Goal: Task Accomplishment & Management: Manage account settings

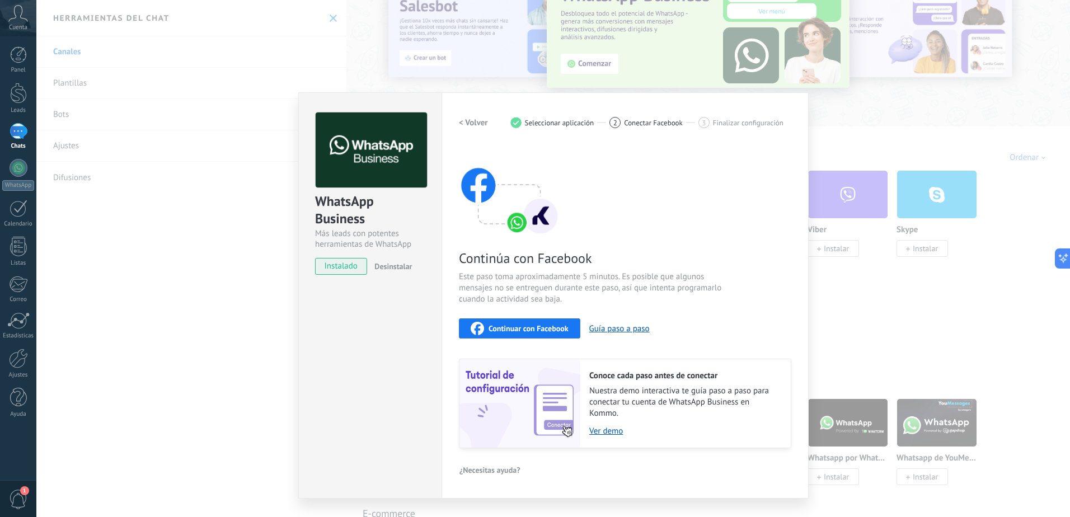
click at [534, 326] on span "Continuar con Facebook" at bounding box center [529, 329] width 80 height 8
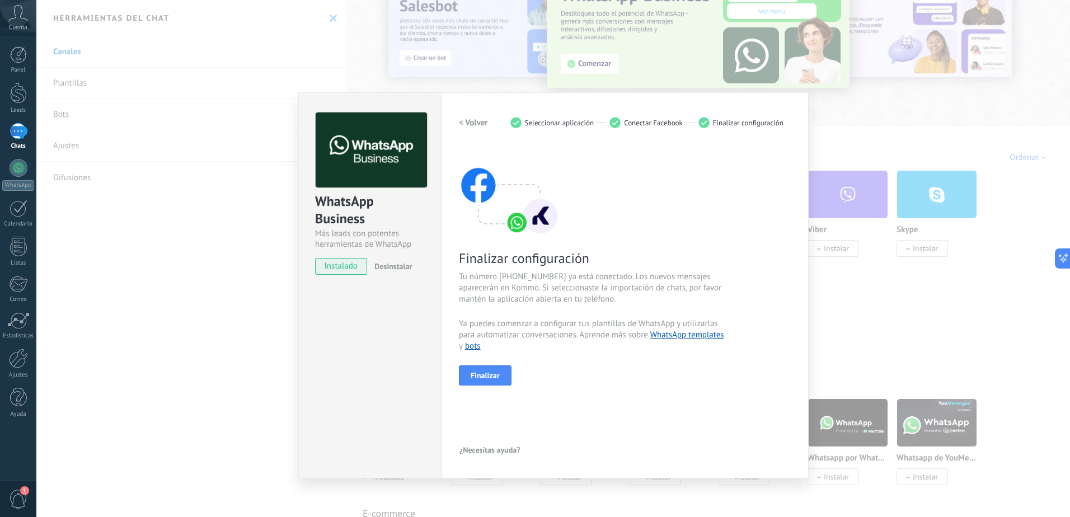
click at [226, 287] on div "WhatsApp Business Más leads con potentes herramientas de WhatsApp instalado Des…" at bounding box center [553, 258] width 1034 height 517
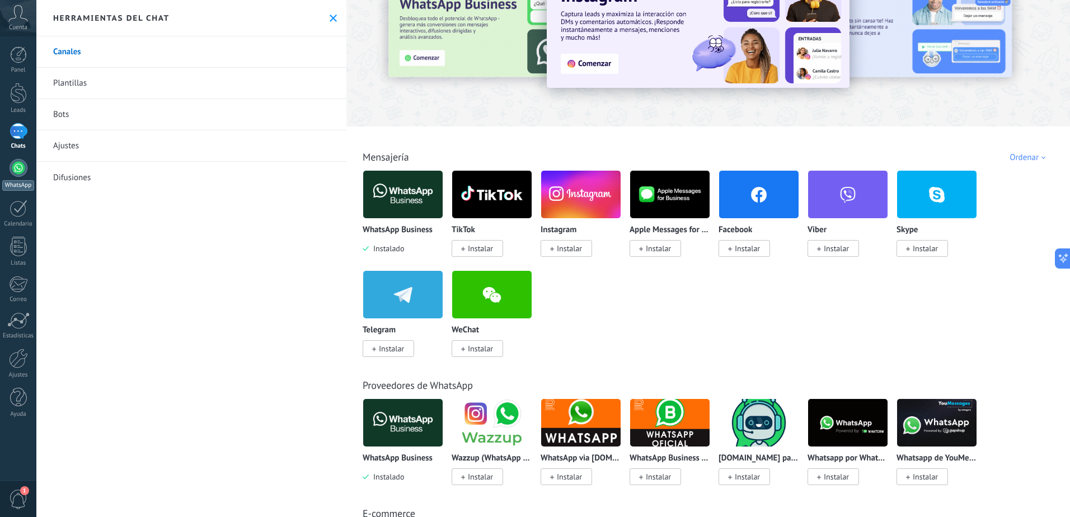
click at [15, 171] on div at bounding box center [19, 168] width 18 height 18
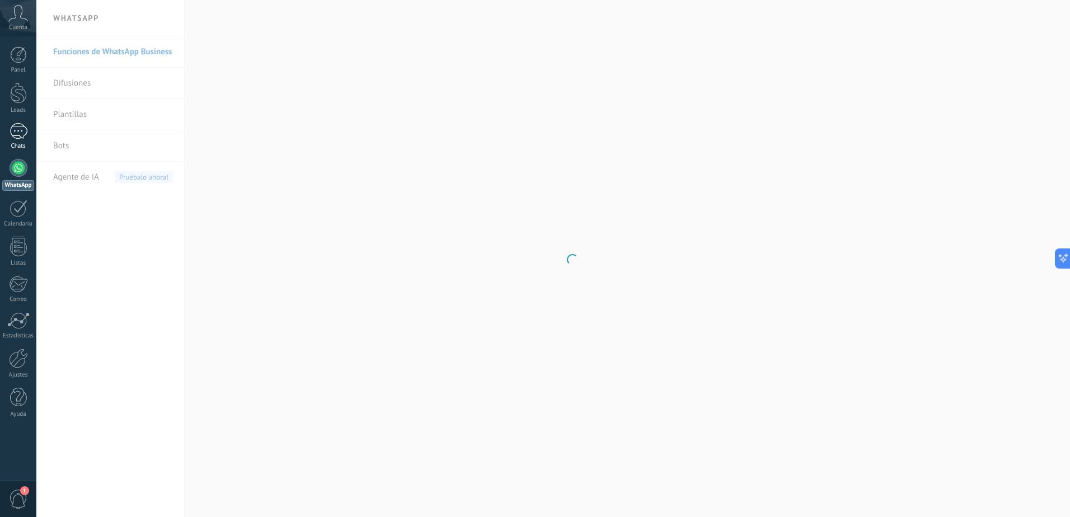
click at [20, 132] on div "1" at bounding box center [19, 131] width 18 height 16
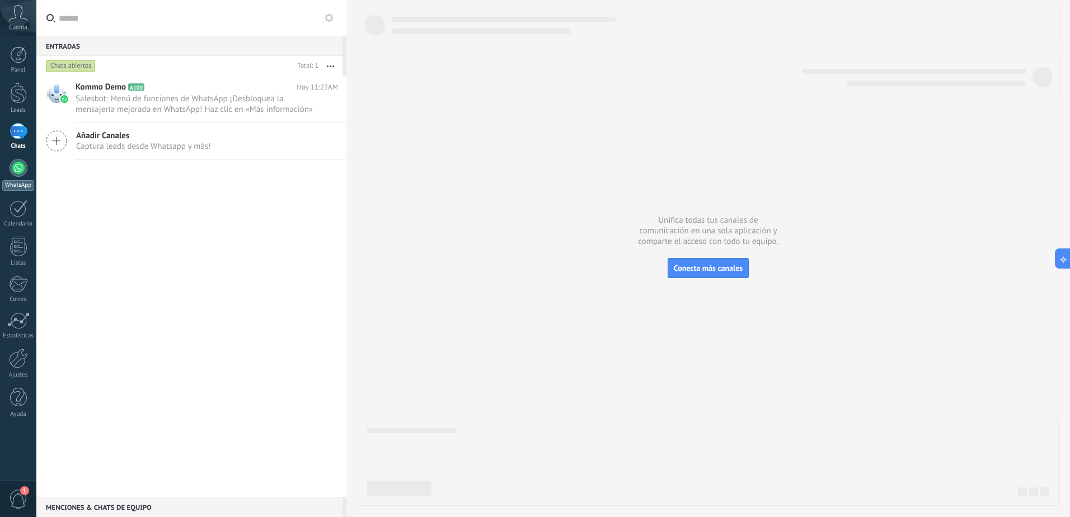
click at [13, 169] on div at bounding box center [19, 168] width 18 height 18
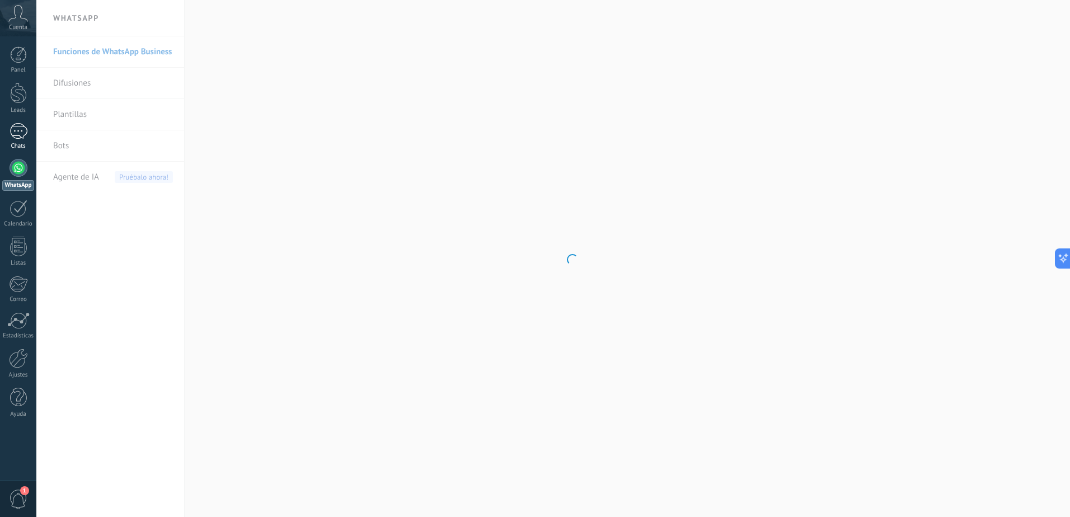
click at [17, 132] on div "1" at bounding box center [19, 131] width 18 height 16
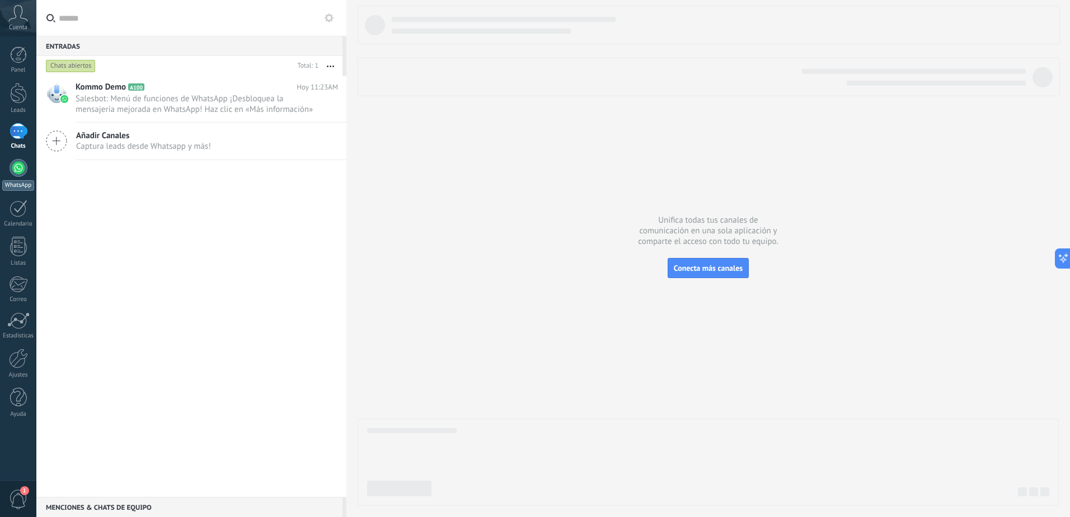
click at [15, 173] on div at bounding box center [19, 168] width 18 height 18
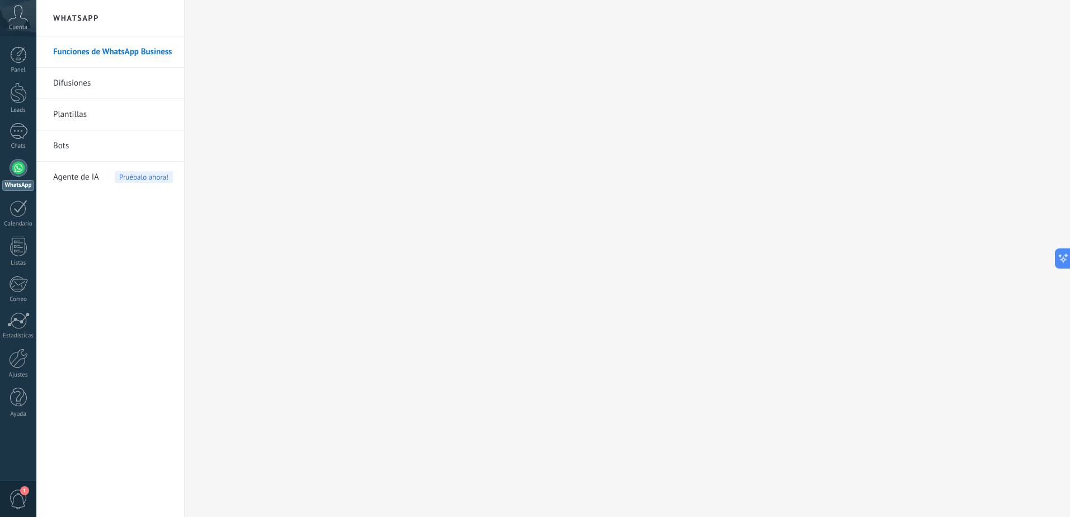
click at [18, 165] on div at bounding box center [19, 168] width 18 height 18
click at [15, 134] on div "1" at bounding box center [19, 131] width 18 height 16
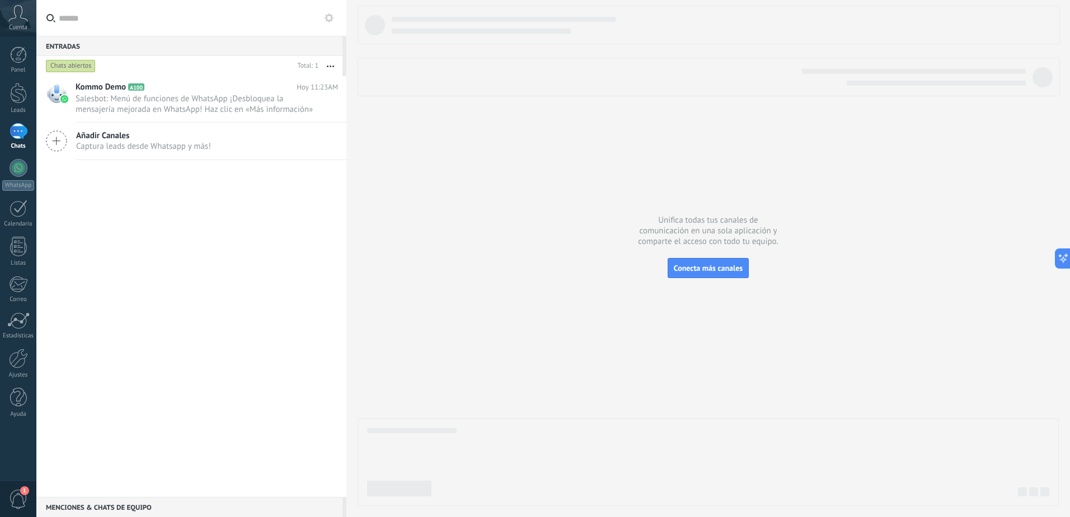
click at [123, 144] on span "Captura leads desde Whatsapp y más!" at bounding box center [143, 146] width 135 height 11
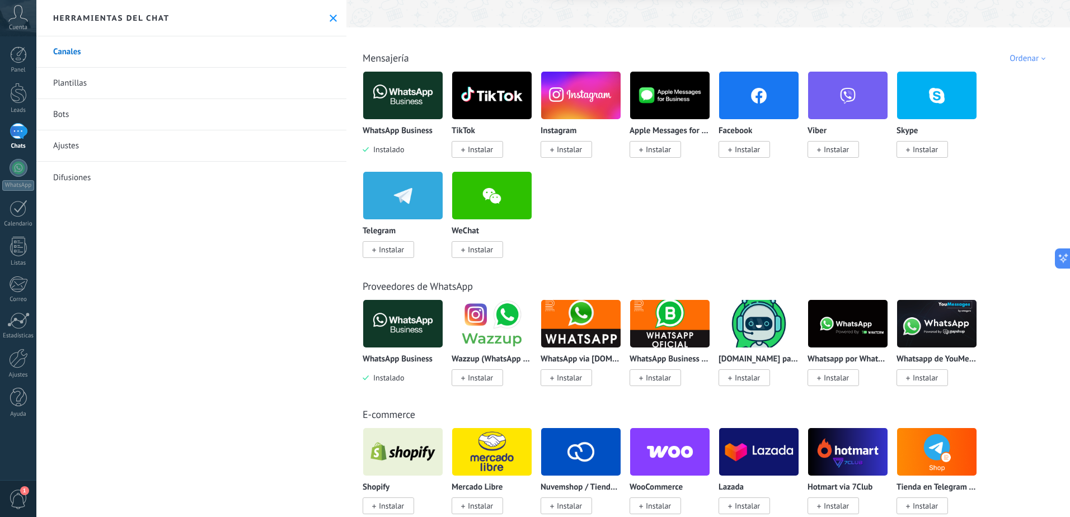
scroll to position [168, 0]
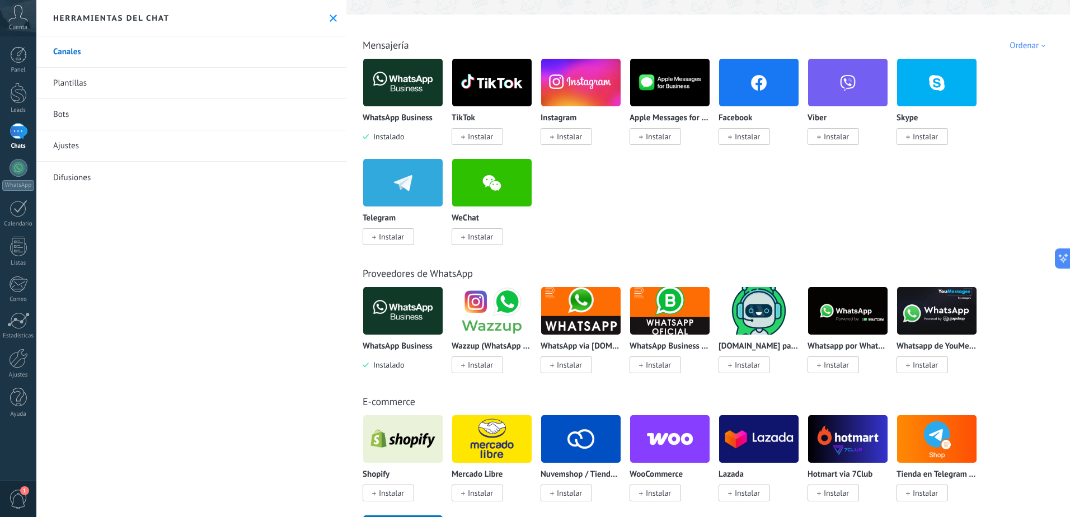
click at [396, 321] on img at bounding box center [402, 311] width 79 height 54
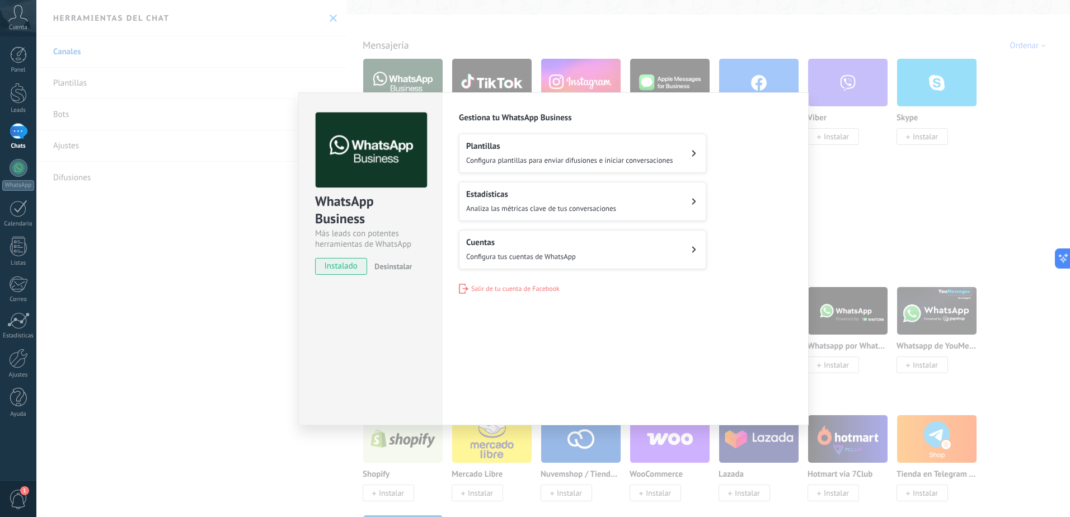
click at [573, 256] on span "Configura tus cuentas de WhatsApp" at bounding box center [521, 257] width 110 height 10
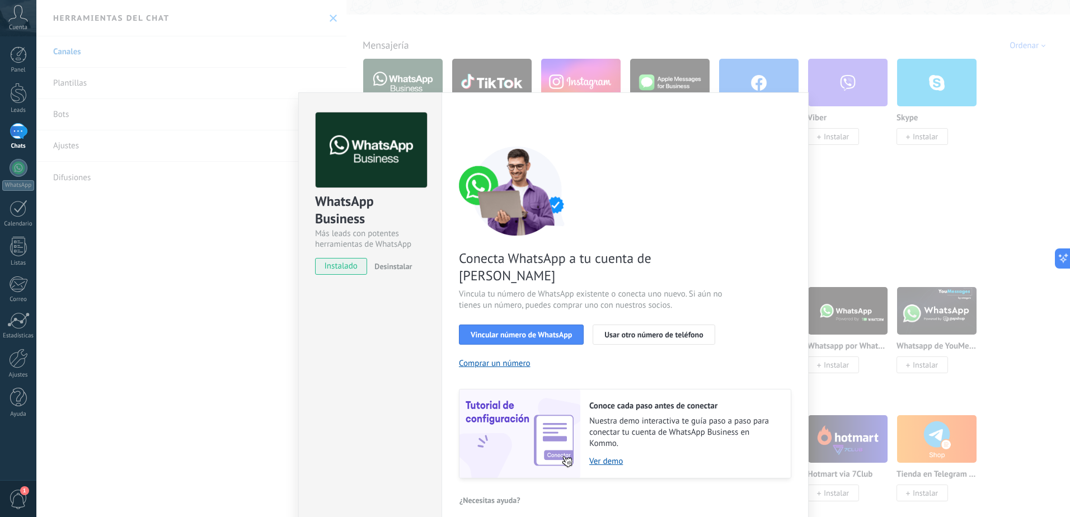
click at [864, 121] on div "WhatsApp Business Más leads con potentes herramientas de WhatsApp instalado Des…" at bounding box center [553, 258] width 1034 height 517
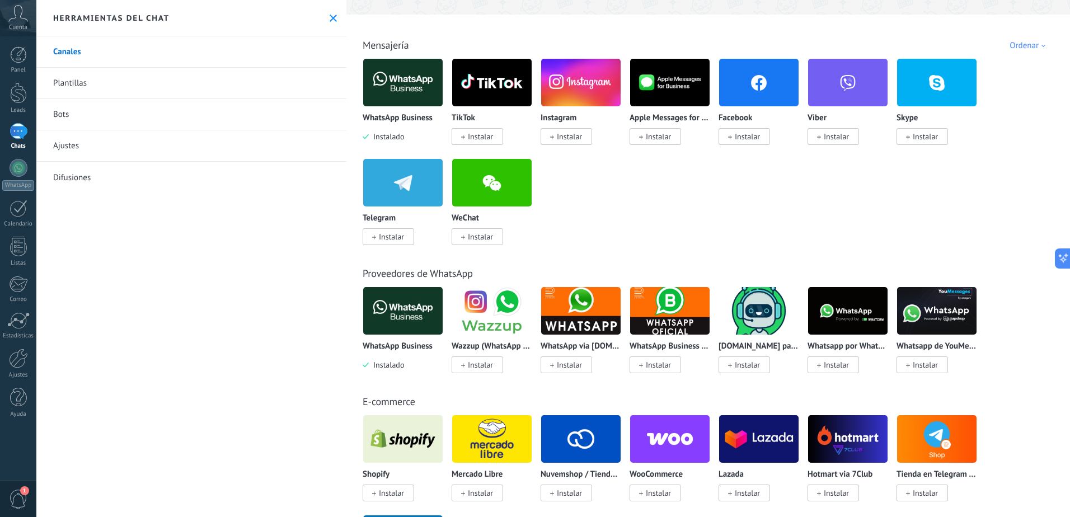
click at [403, 311] on img at bounding box center [402, 311] width 79 height 54
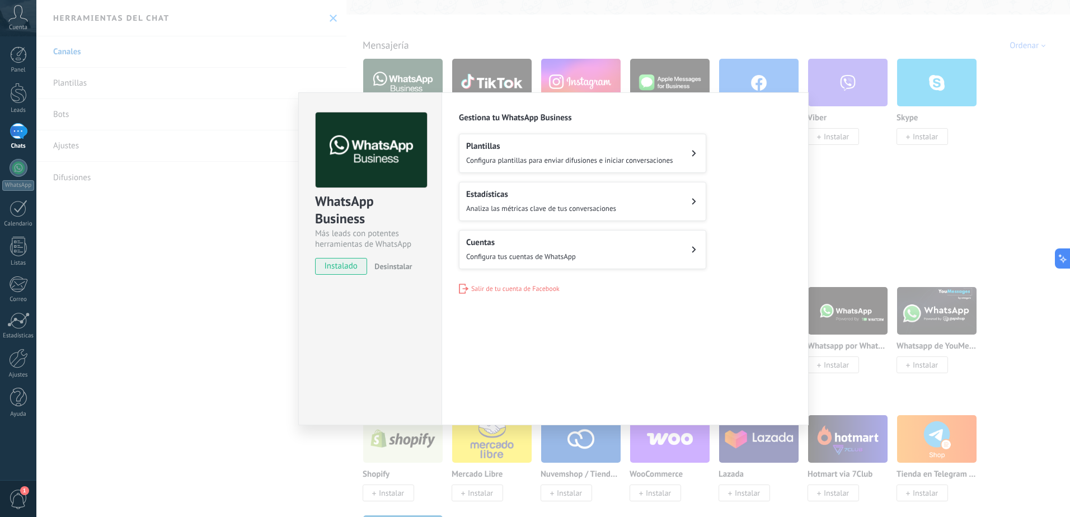
click at [562, 203] on div "Estadísticas Analiza las métricas clave de tus conversaciones" at bounding box center [541, 201] width 150 height 25
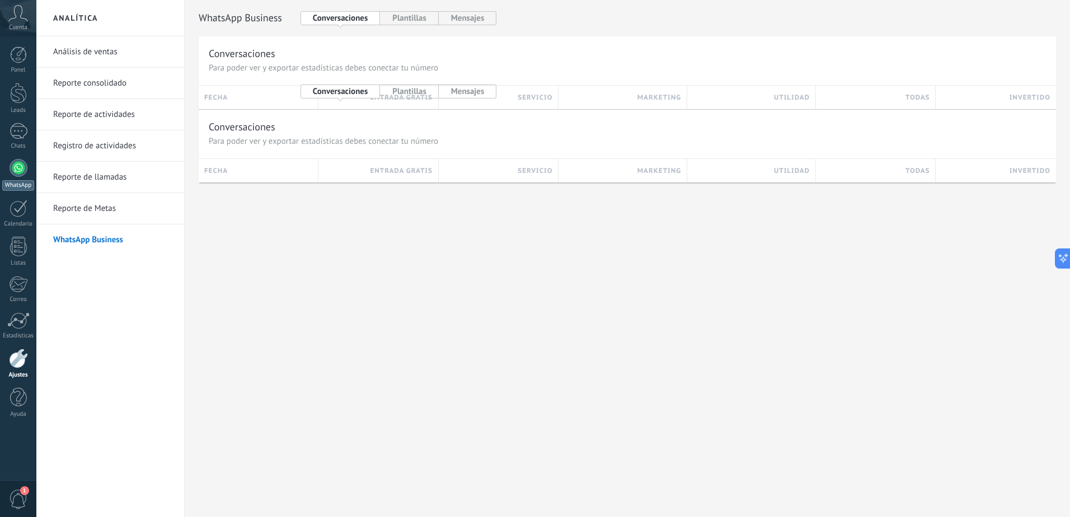
click at [21, 167] on div at bounding box center [19, 168] width 18 height 18
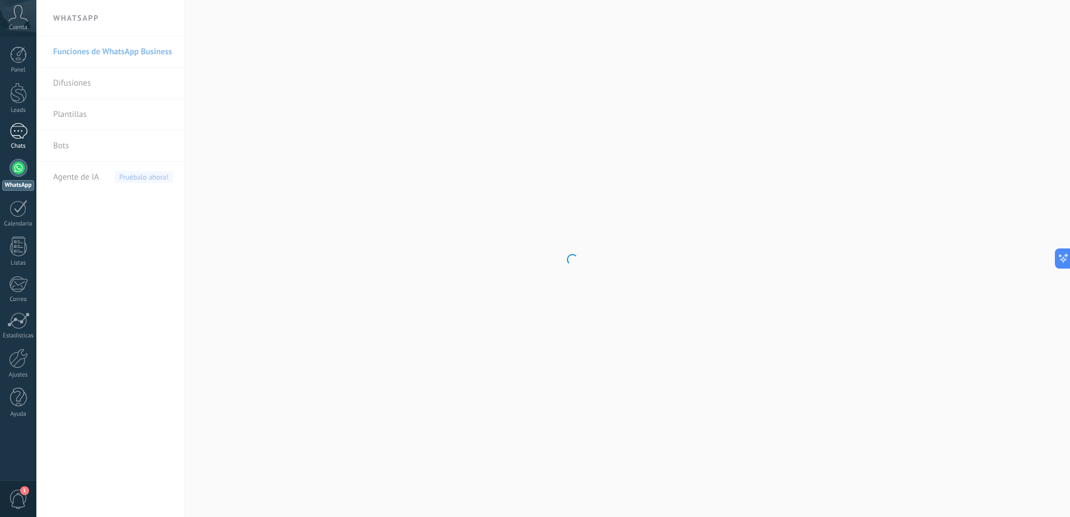
click at [18, 132] on div "1" at bounding box center [19, 131] width 18 height 16
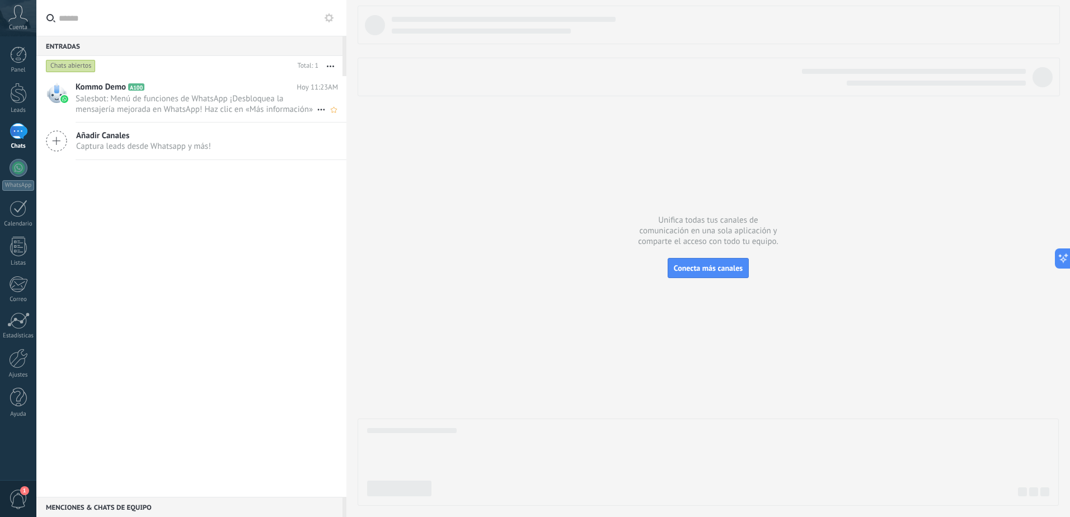
click at [160, 106] on span "Salesbot: Menú de funciones de WhatsApp ¡Desbloquea la mensajería mejorada en W…" at bounding box center [196, 103] width 241 height 21
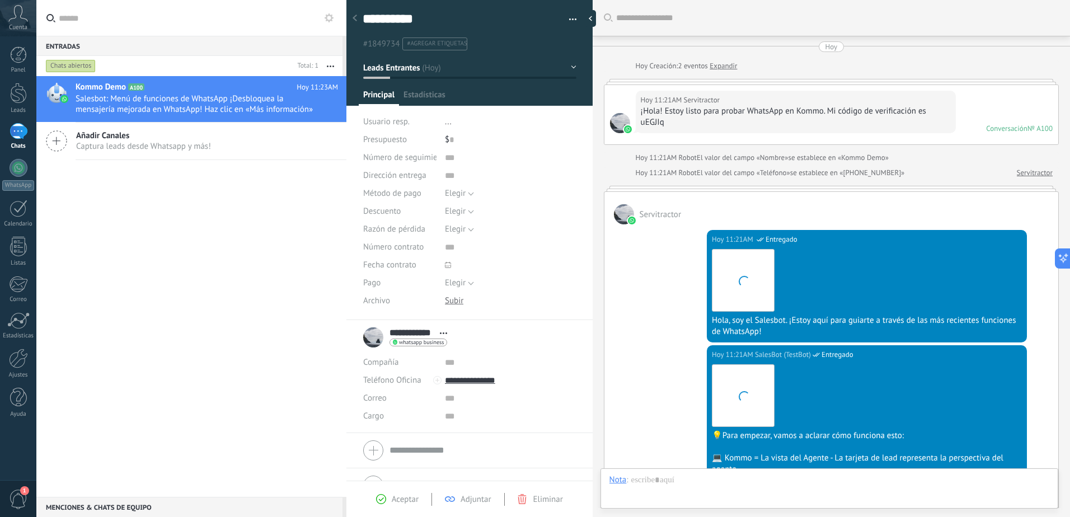
scroll to position [422, 0]
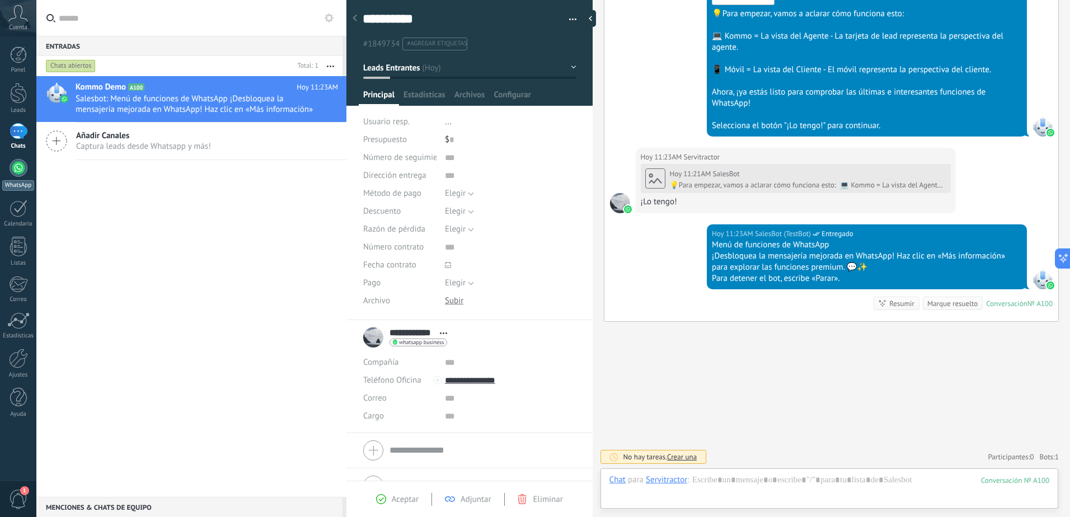
click at [21, 173] on div at bounding box center [19, 168] width 18 height 18
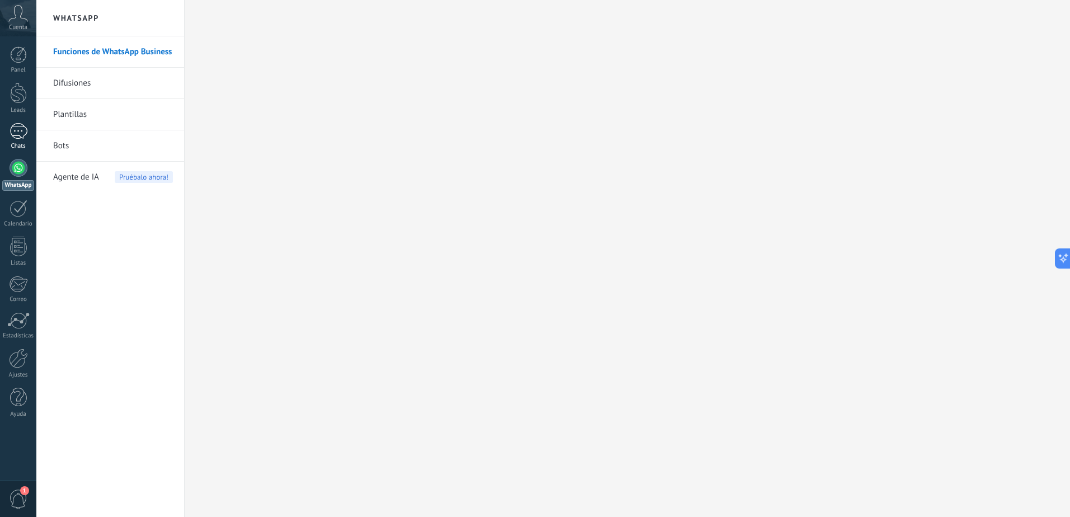
click at [16, 124] on div "1" at bounding box center [19, 131] width 18 height 16
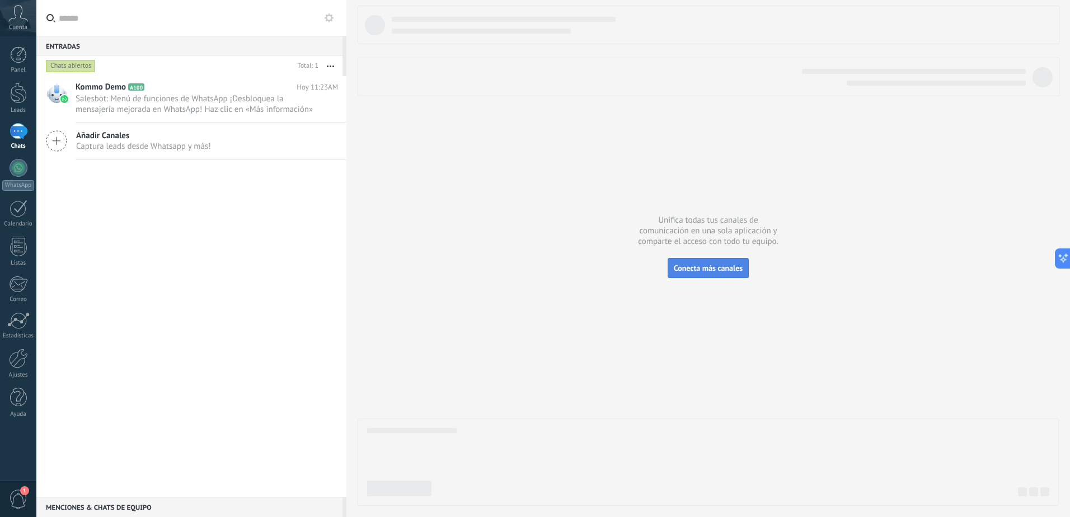
click at [710, 266] on span "Conecta más canales" at bounding box center [708, 268] width 69 height 10
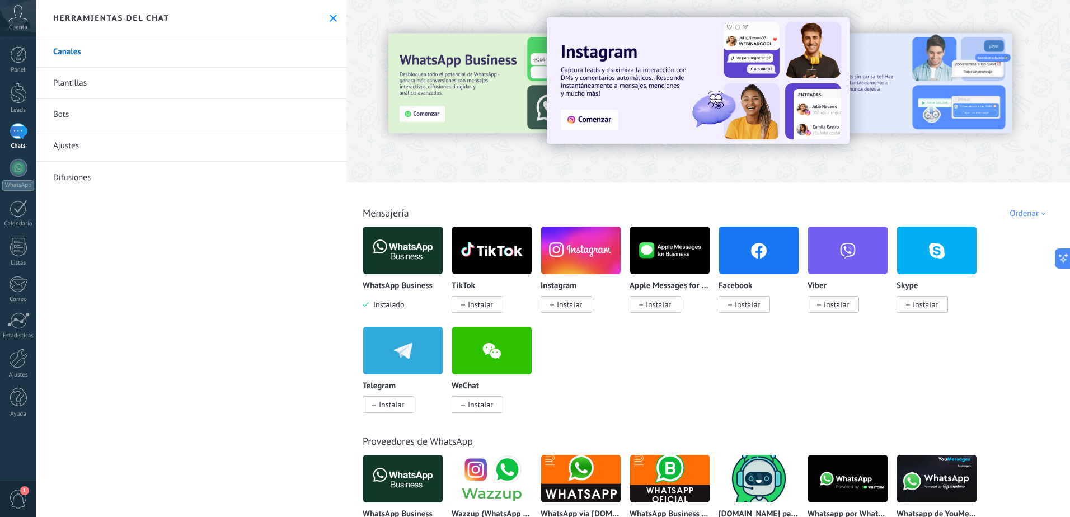
click at [106, 78] on link "Plantillas" at bounding box center [191, 83] width 310 height 31
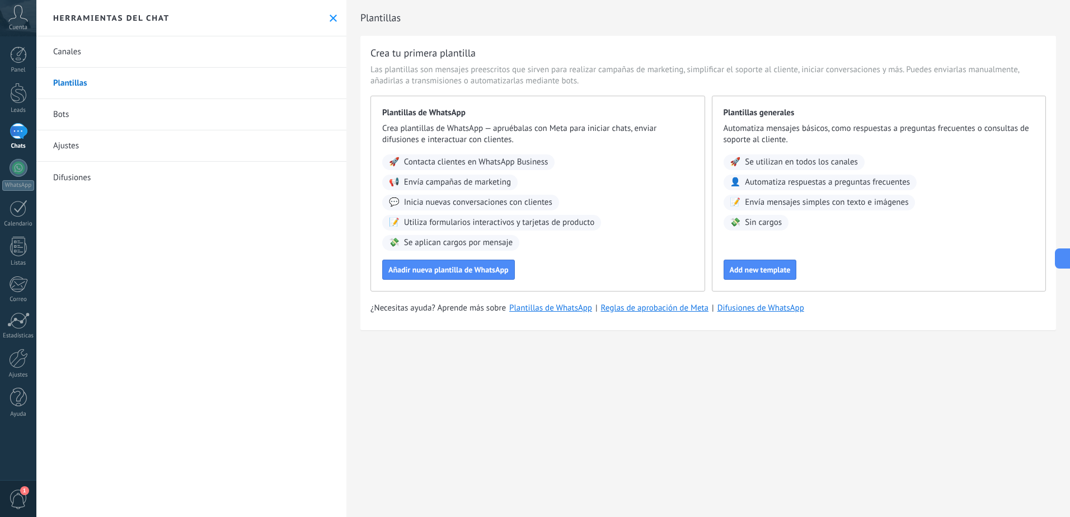
click at [17, 142] on link "1 Chats" at bounding box center [18, 136] width 36 height 27
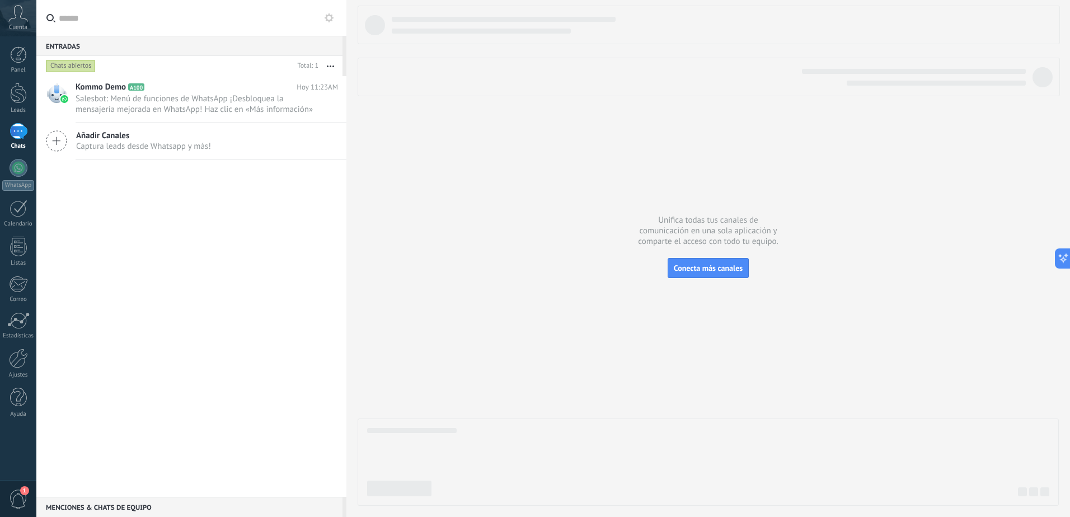
click at [68, 45] on div "Entradas 0" at bounding box center [189, 46] width 306 height 20
click at [23, 161] on div at bounding box center [19, 168] width 18 height 18
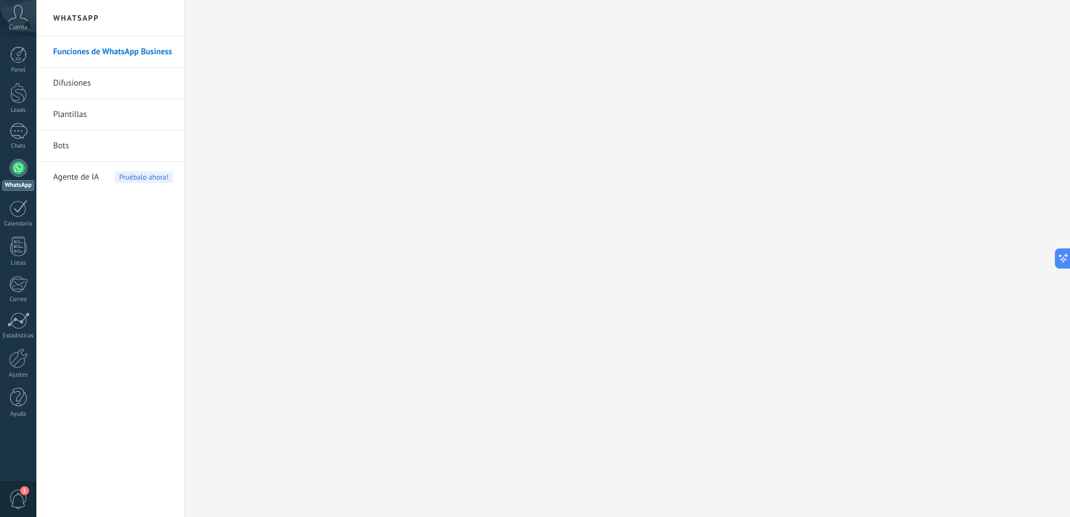
click at [63, 146] on link "Bots" at bounding box center [113, 145] width 120 height 31
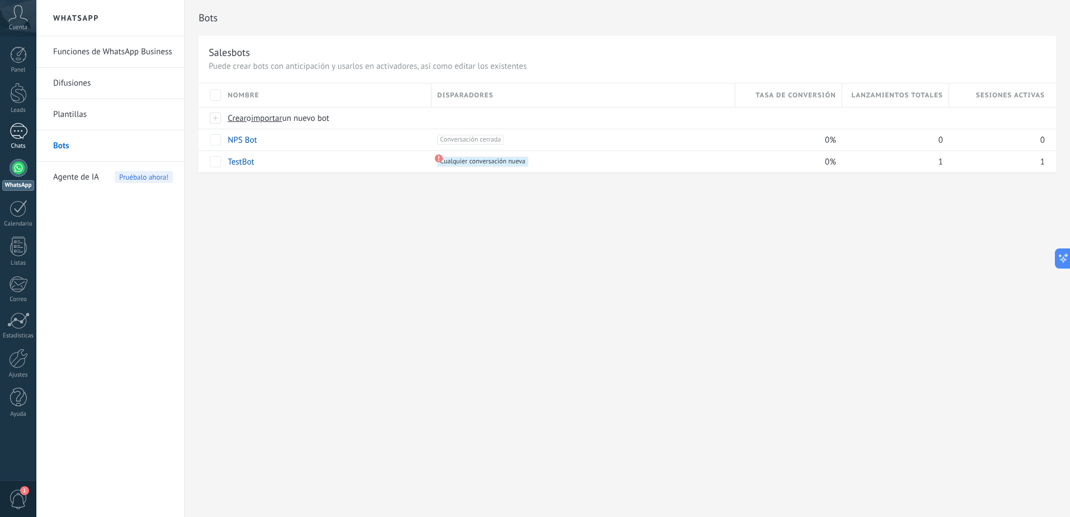
click at [17, 138] on div "1" at bounding box center [19, 131] width 18 height 16
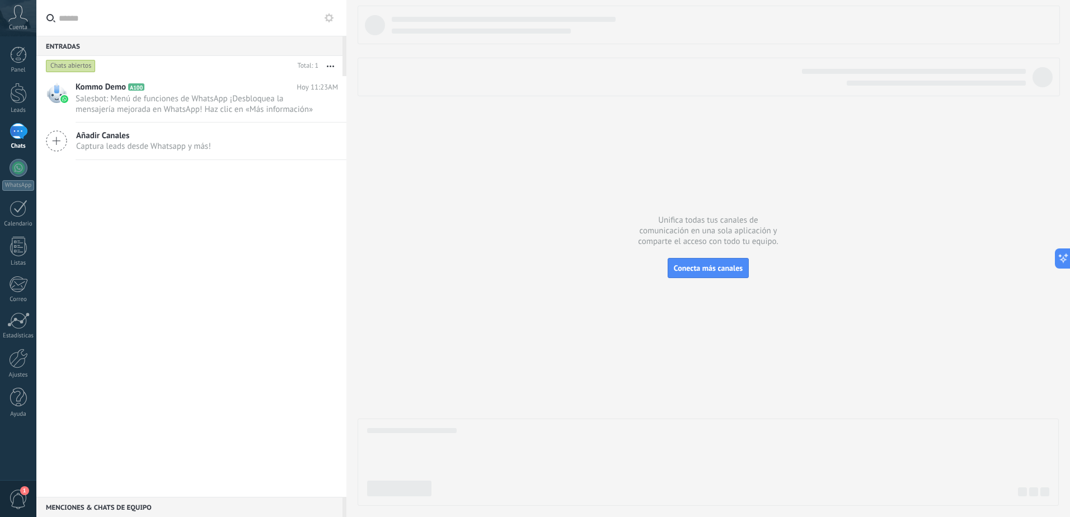
click at [87, 186] on div "Kommo Demo A100 [DATE] 11:23AM Salesbot: Menú de funciones de WhatsApp ¡Desbloq…" at bounding box center [191, 286] width 310 height 421
click at [63, 48] on div "Entradas 0" at bounding box center [189, 46] width 306 height 20
click at [11, 97] on div at bounding box center [18, 93] width 17 height 21
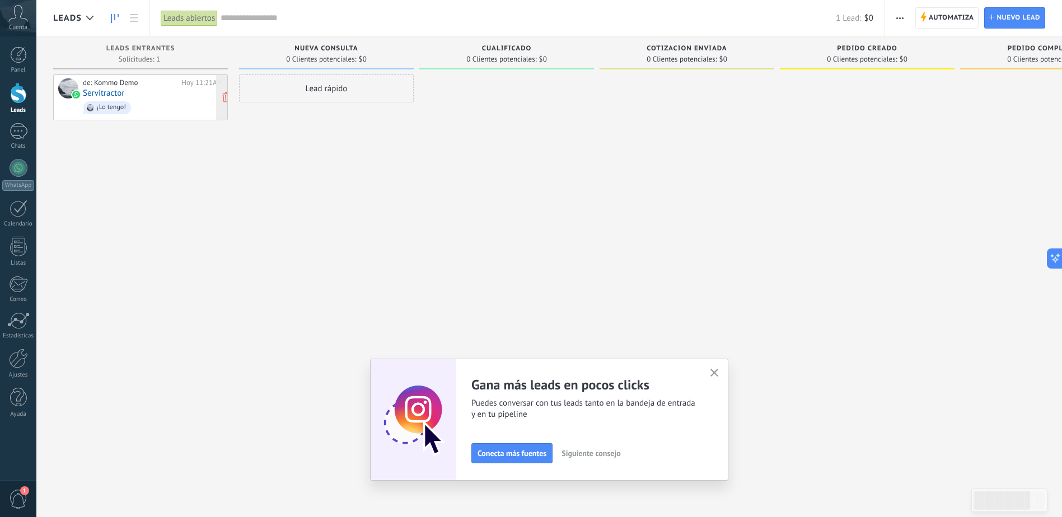
click at [191, 92] on div "de: Kommo Demo [DATE] 11:21AM Servitractor ¡Lo tengo!" at bounding box center [153, 97] width 140 height 38
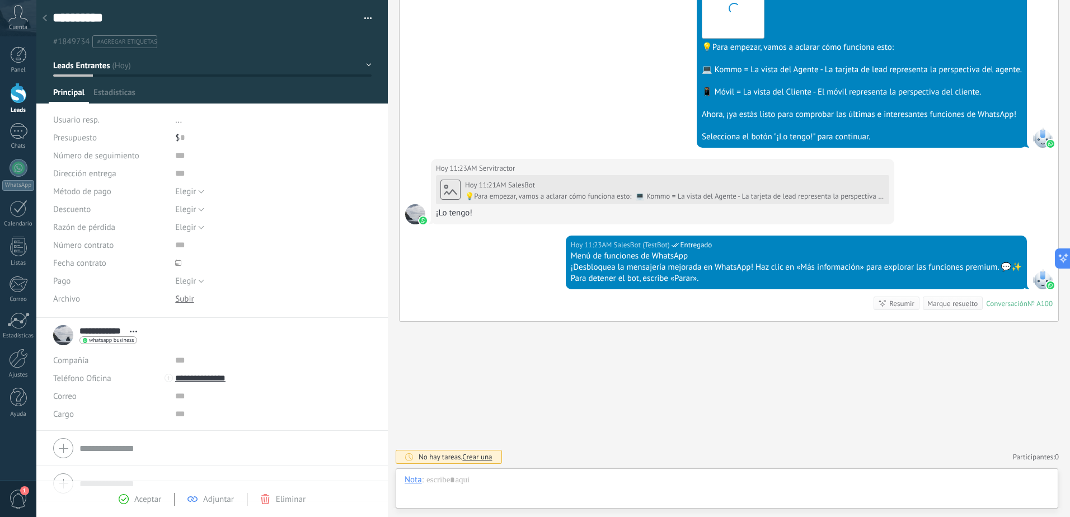
scroll to position [17, 0]
click at [43, 17] on icon at bounding box center [45, 18] width 4 height 7
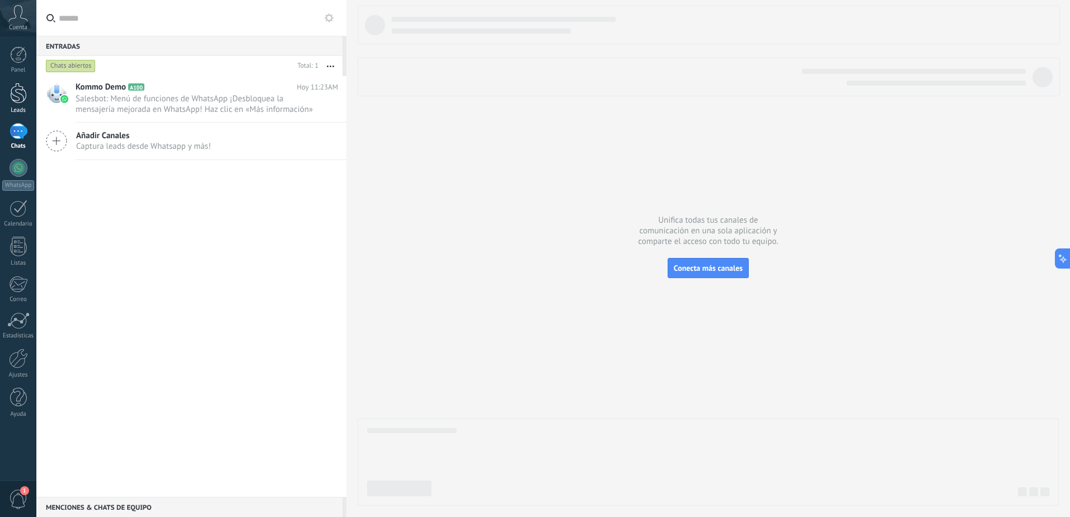
click at [18, 95] on div at bounding box center [18, 93] width 17 height 21
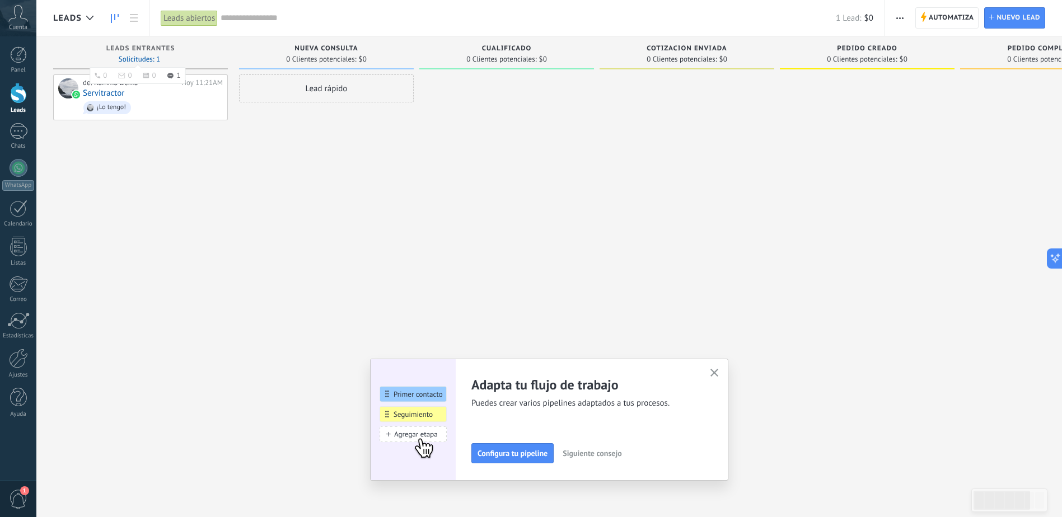
click at [137, 57] on span "Solicitudes: 1 0 0 0 1 0 0 0 1" at bounding box center [139, 59] width 41 height 7
click at [138, 59] on span "Solicitudes: 1 0 0 0 1 0 0 0 1" at bounding box center [139, 59] width 41 height 7
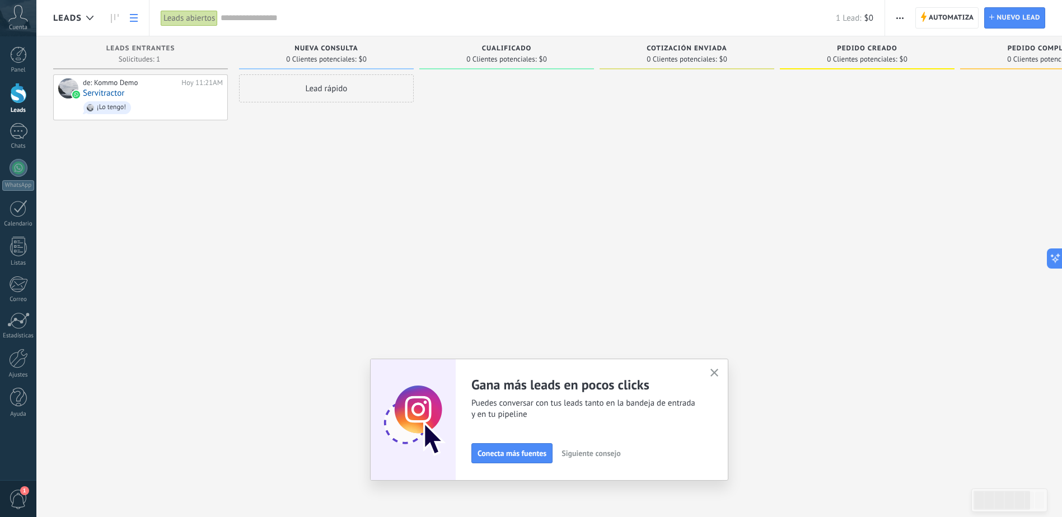
click at [134, 20] on icon at bounding box center [134, 18] width 8 height 8
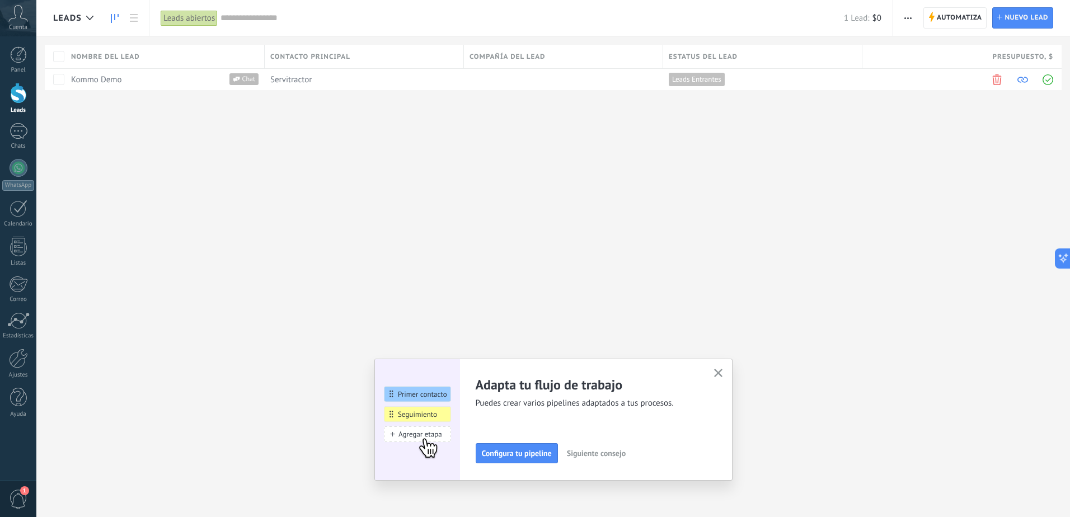
click at [114, 19] on use at bounding box center [115, 18] width 8 height 9
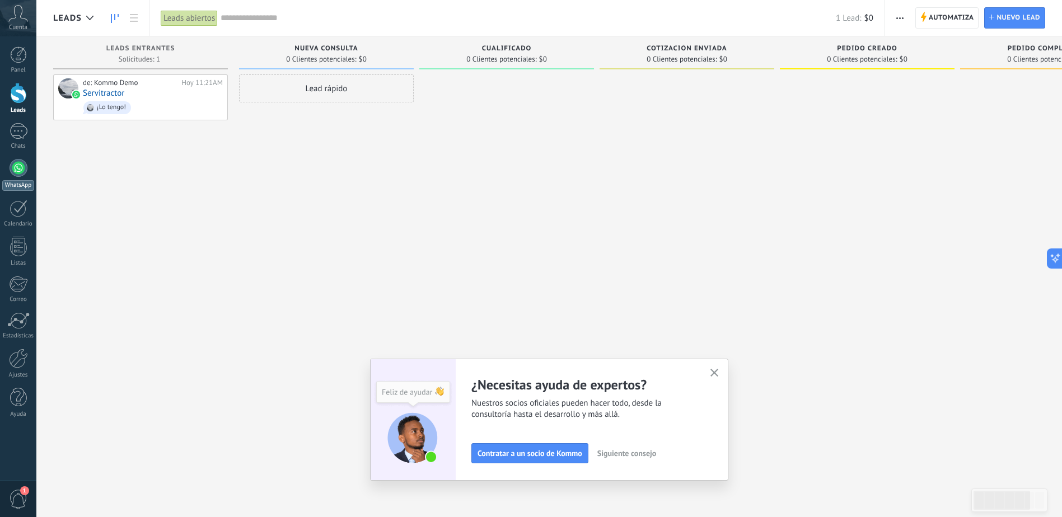
click at [16, 177] on link "WhatsApp" at bounding box center [18, 175] width 36 height 32
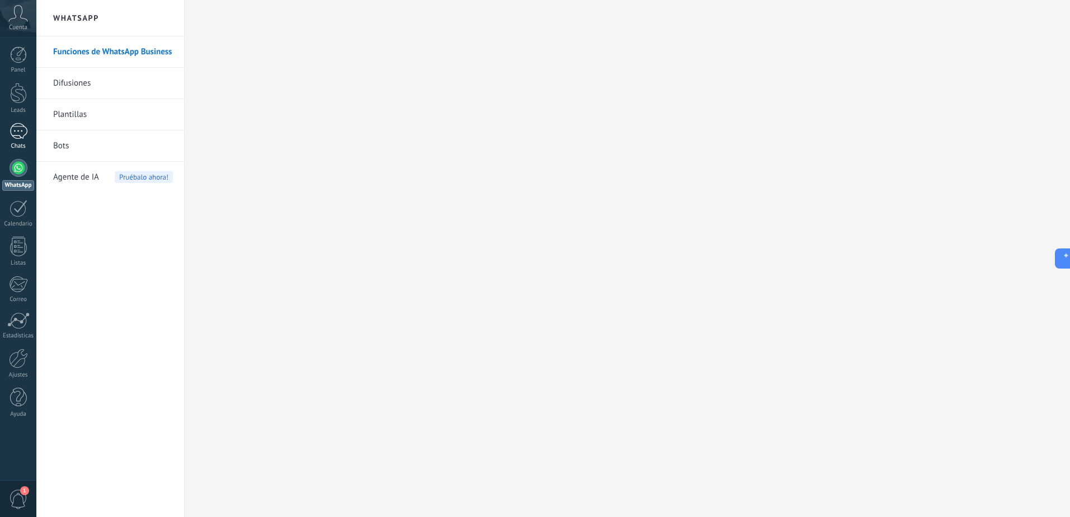
click at [13, 125] on div "1" at bounding box center [19, 131] width 18 height 16
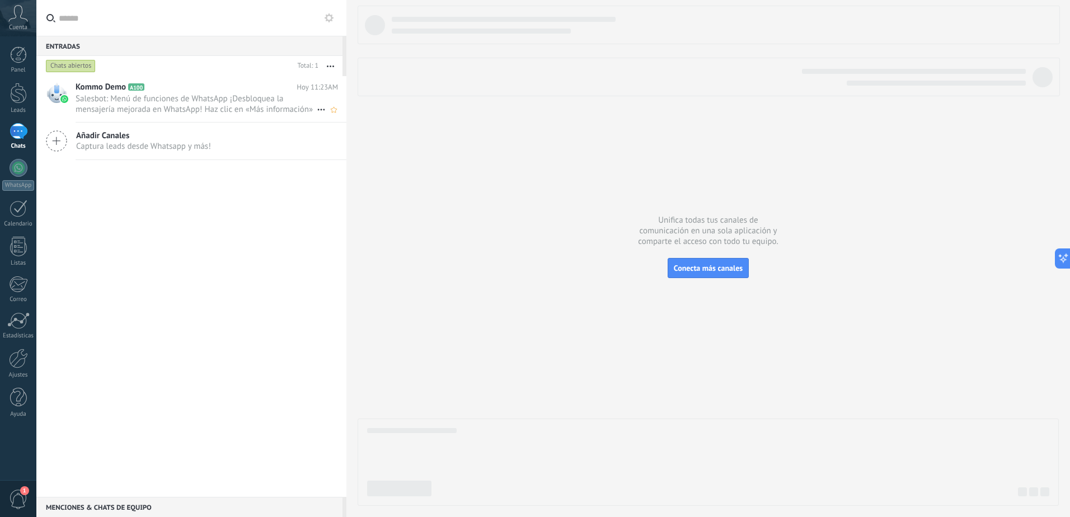
click at [180, 97] on span "Salesbot: Menú de funciones de WhatsApp ¡Desbloquea la mensajería mejorada en W…" at bounding box center [196, 103] width 241 height 21
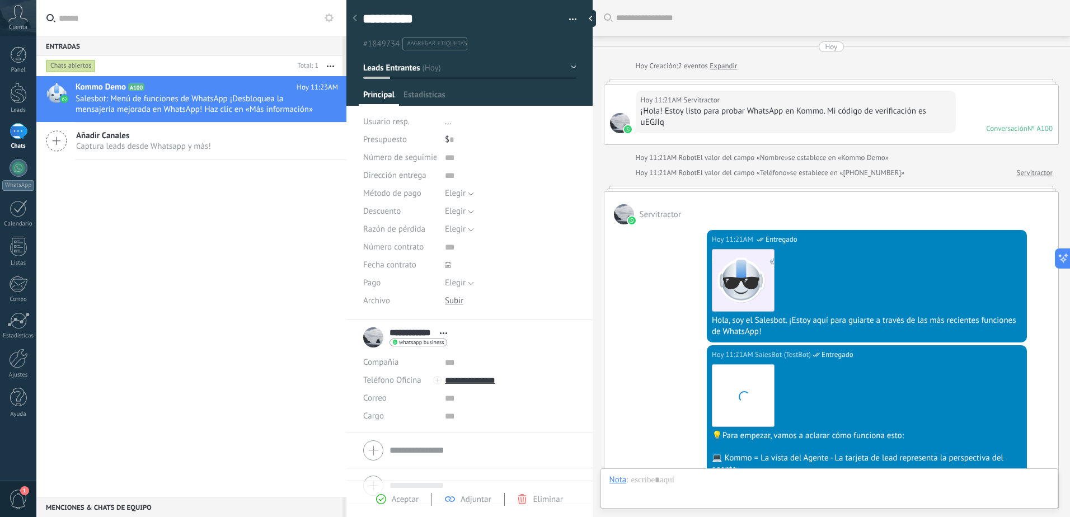
scroll to position [422, 0]
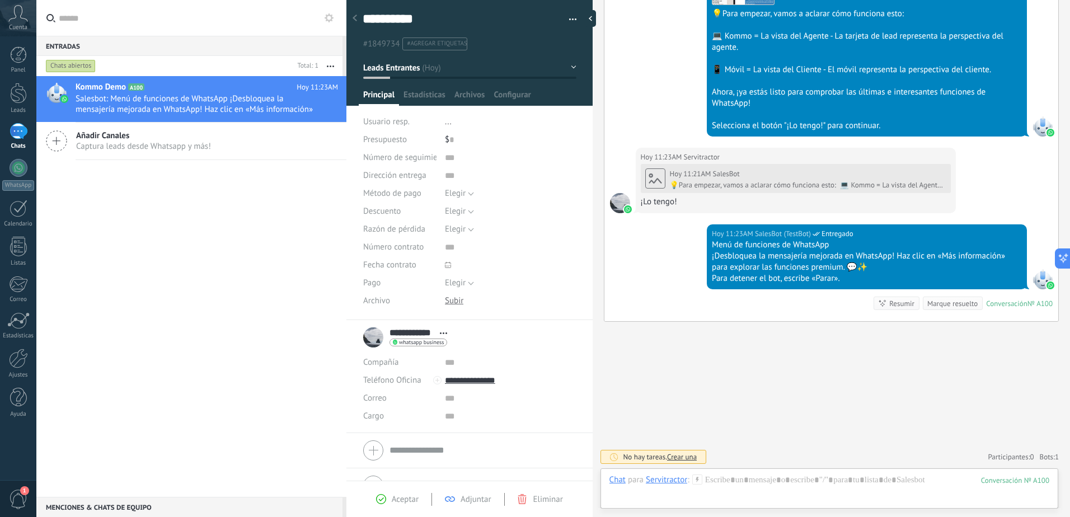
click at [120, 156] on div "Añadir Canales Captura leads desde Whatsapp y más!" at bounding box center [191, 142] width 310 height 38
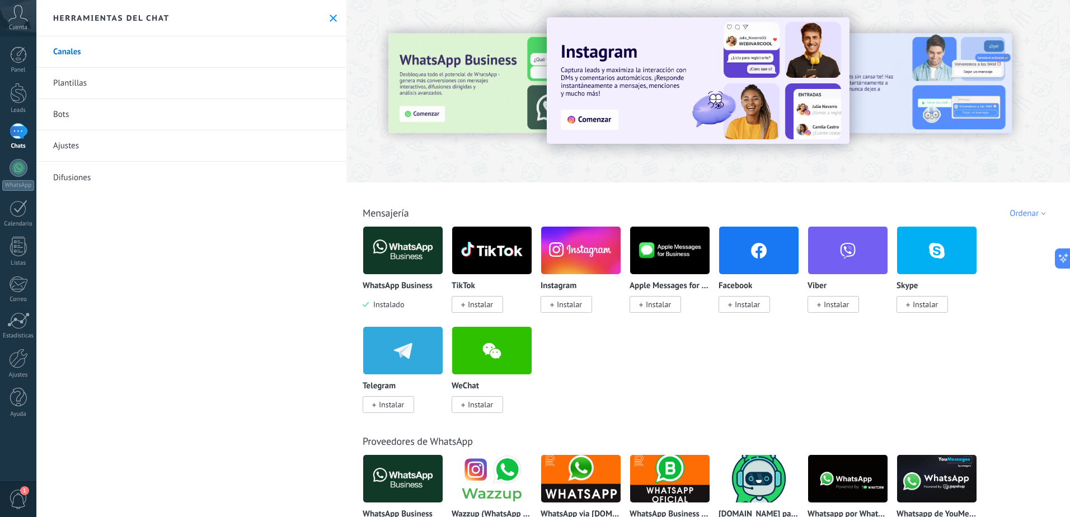
drag, startPoint x: 80, startPoint y: 87, endPoint x: 88, endPoint y: 86, distance: 8.5
click at [80, 87] on link "Plantillas" at bounding box center [191, 83] width 310 height 31
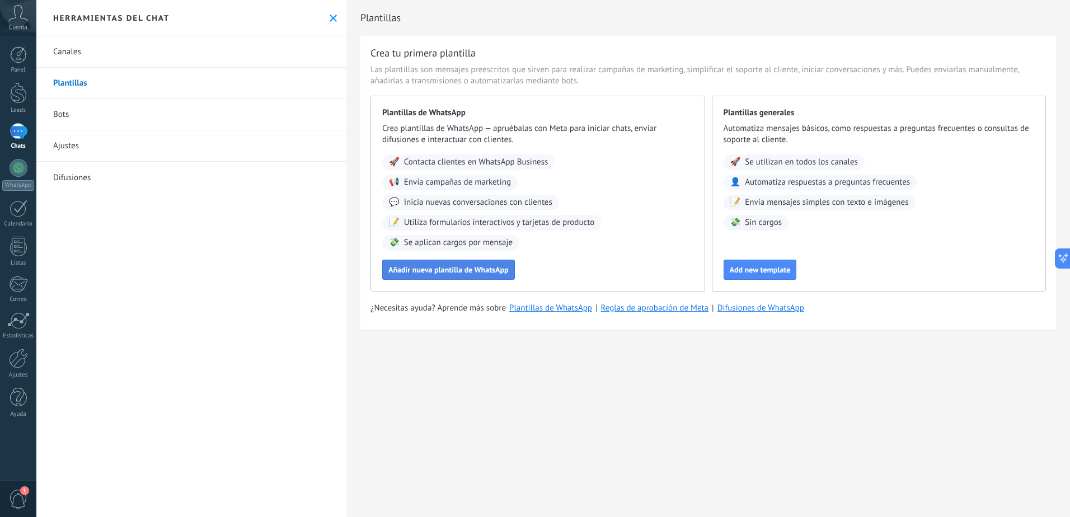
click at [410, 272] on span "Añadir nueva plantilla de WhatsApp" at bounding box center [449, 270] width 120 height 8
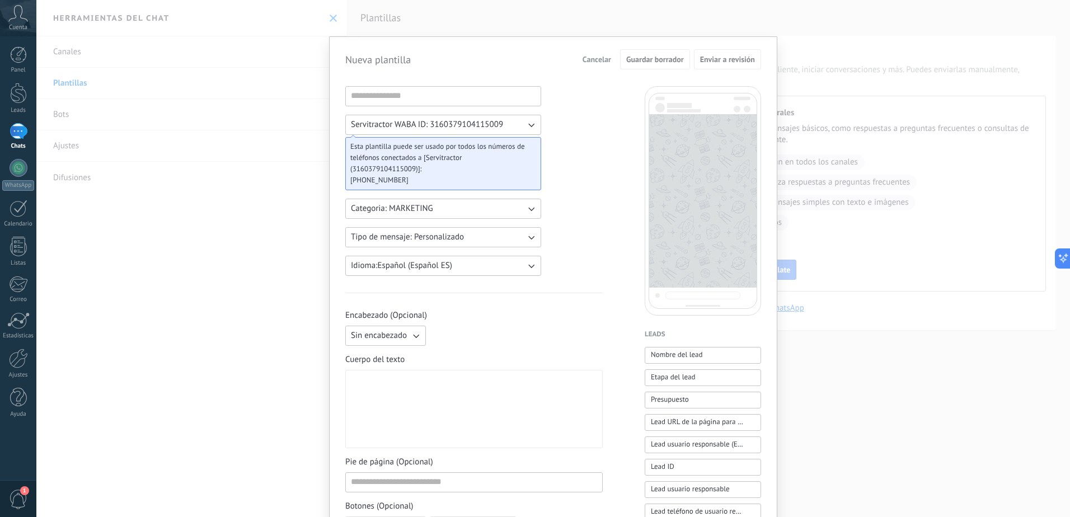
drag, startPoint x: 392, startPoint y: 168, endPoint x: 416, endPoint y: 170, distance: 23.6
click at [392, 169] on span "Esta plantilla puede ser usado por todos los números de teléfonos conectados a …" at bounding box center [438, 158] width 177 height 34
click at [451, 171] on span "Esta plantilla puede ser usado por todos los números de teléfonos conectados a …" at bounding box center [438, 158] width 177 height 34
click at [459, 207] on button "Categoria: MARKETING" at bounding box center [443, 209] width 196 height 20
click at [458, 206] on li "UTILITY" at bounding box center [440, 208] width 202 height 19
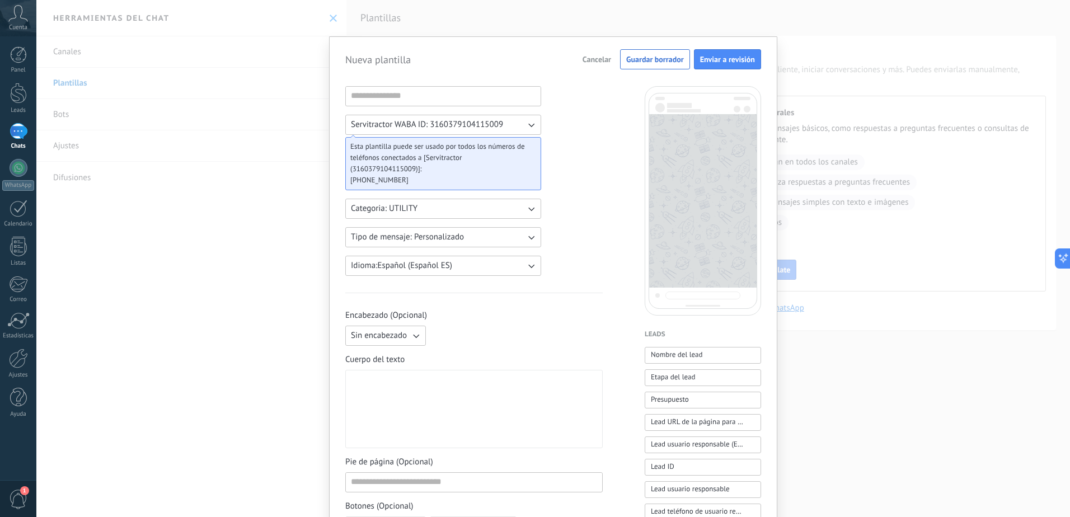
click at [481, 209] on button "Categoria: UTILITY" at bounding box center [443, 209] width 196 height 20
click at [382, 228] on span "MARKETING" at bounding box center [373, 227] width 44 height 11
click at [407, 92] on input at bounding box center [443, 96] width 195 height 18
click at [311, 68] on div "Nueva plantilla Cancelar Guardar borrador Enviar a revisión Servitractor WABA I…" at bounding box center [553, 258] width 1034 height 517
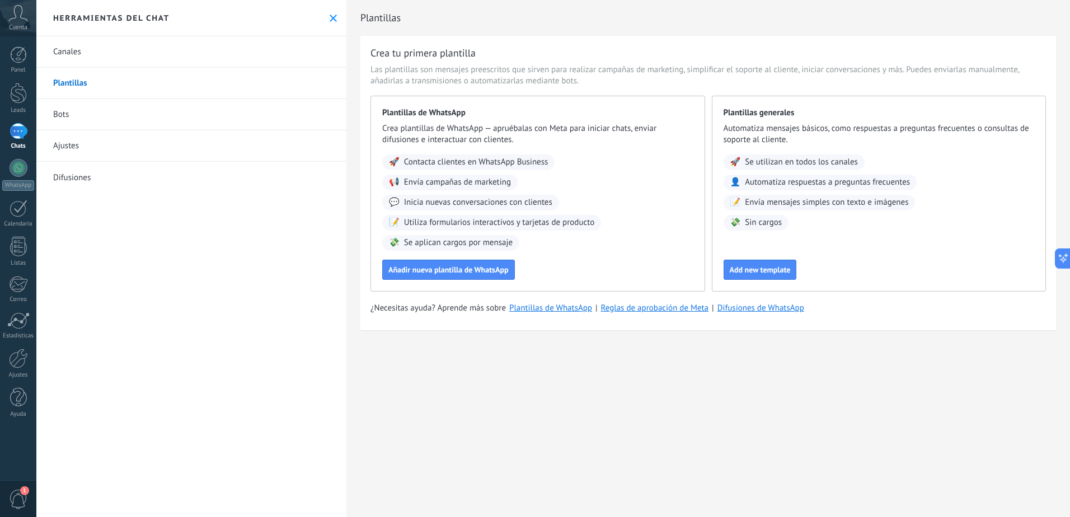
click at [16, 135] on div "1" at bounding box center [19, 131] width 18 height 16
click at [23, 173] on div at bounding box center [19, 168] width 18 height 18
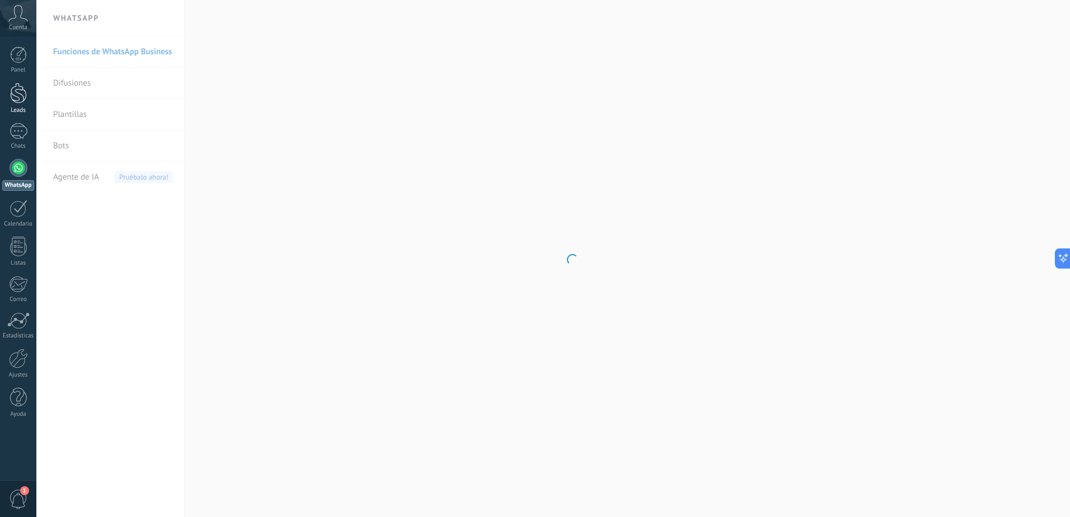
click at [20, 93] on div at bounding box center [18, 93] width 17 height 21
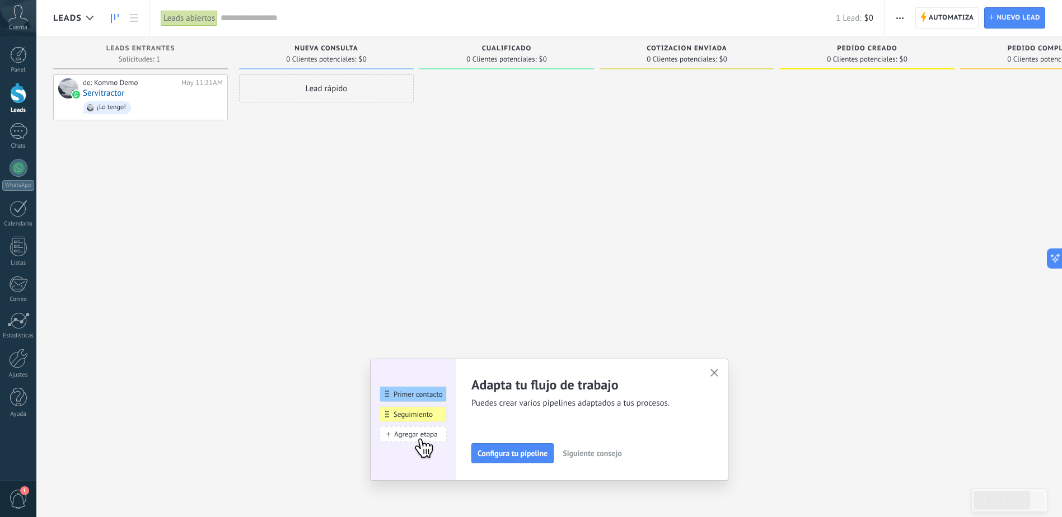
click at [714, 374] on icon "button" at bounding box center [714, 373] width 8 height 8
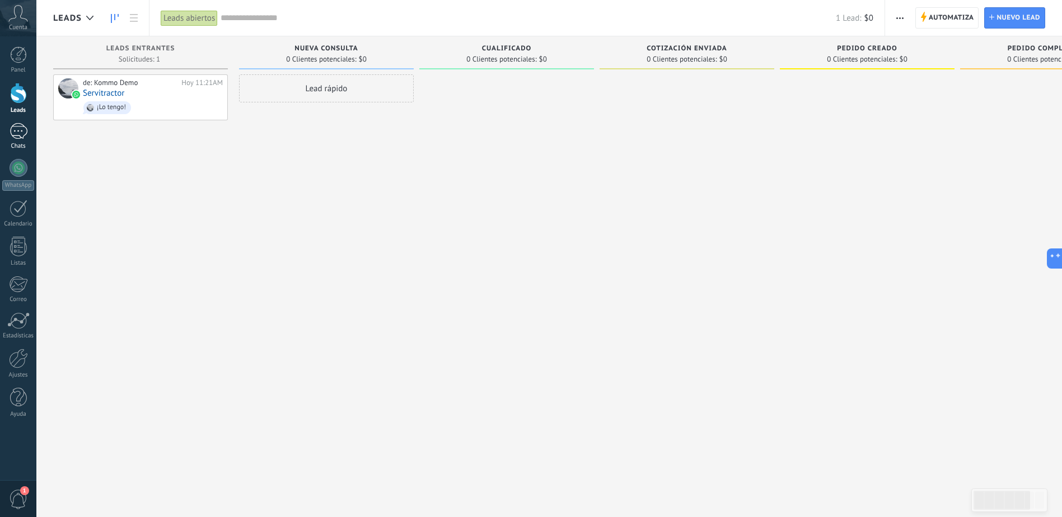
click at [18, 135] on div "1" at bounding box center [19, 131] width 18 height 16
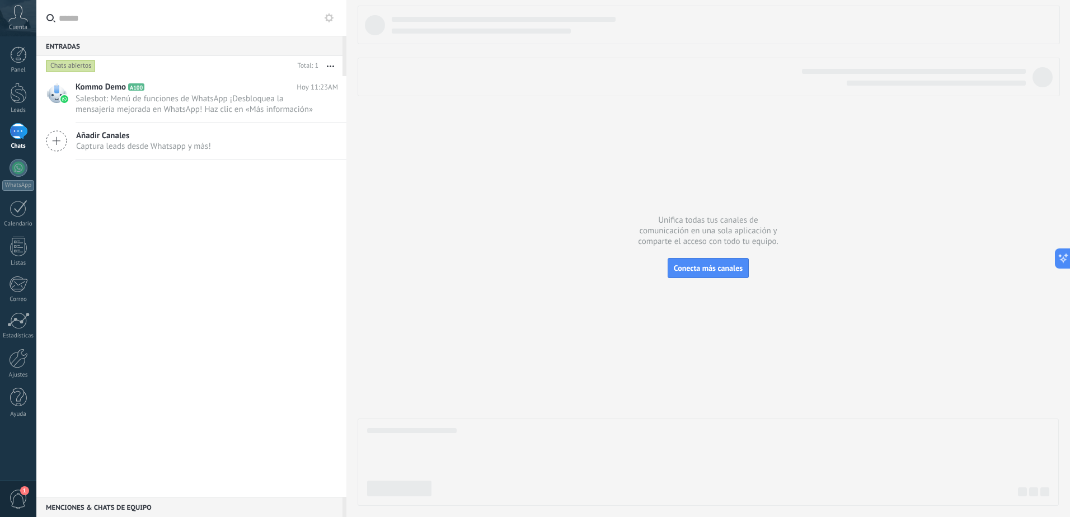
click at [26, 16] on icon at bounding box center [18, 13] width 20 height 17
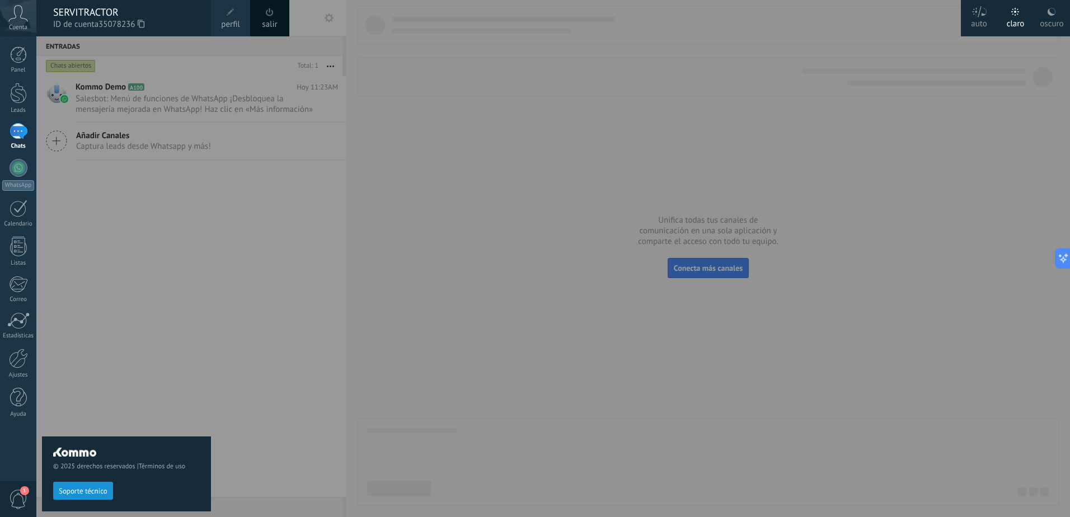
click at [95, 24] on span "ID de cuenta 35078236" at bounding box center [126, 24] width 147 height 12
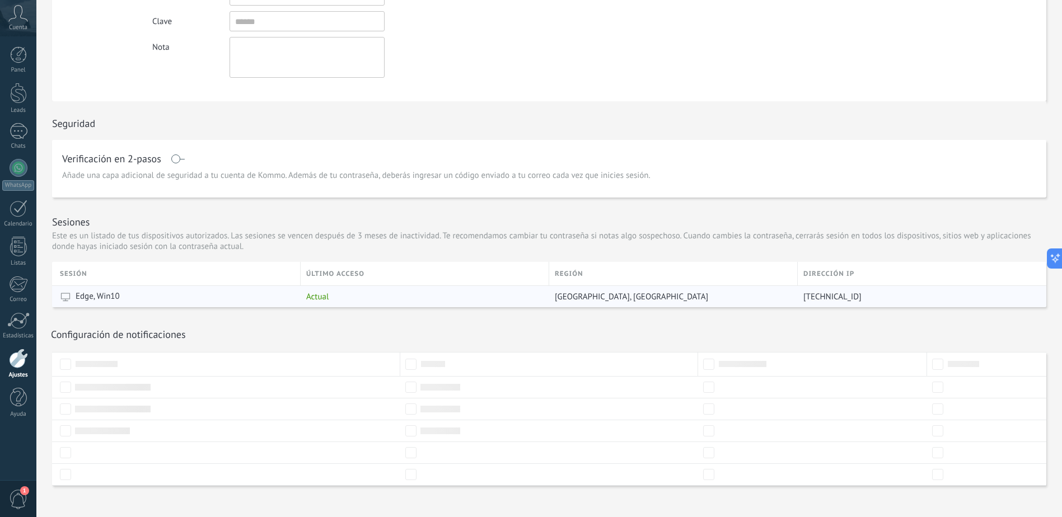
scroll to position [179, 0]
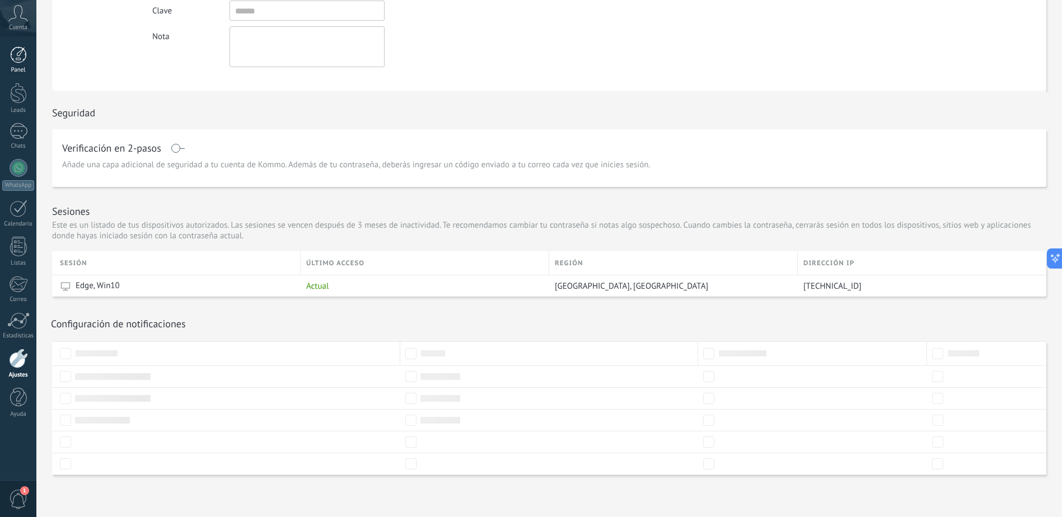
click at [14, 61] on div at bounding box center [18, 54] width 17 height 17
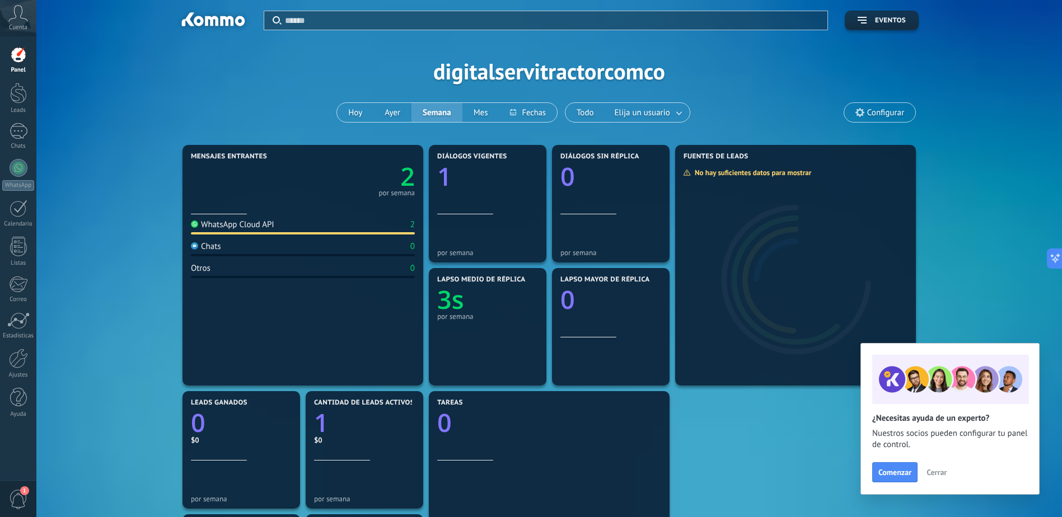
click at [247, 225] on div "WhatsApp Cloud API" at bounding box center [232, 224] width 83 height 11
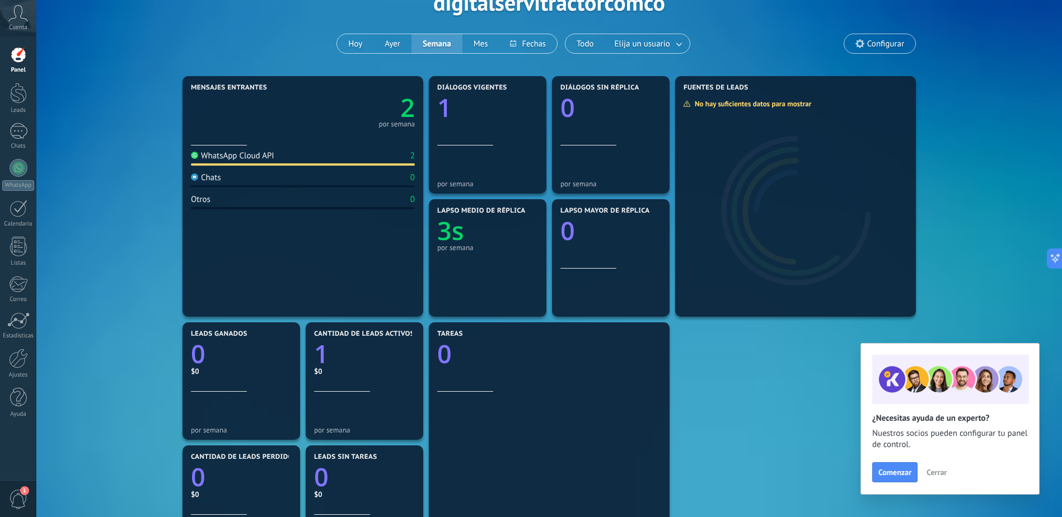
scroll to position [56, 0]
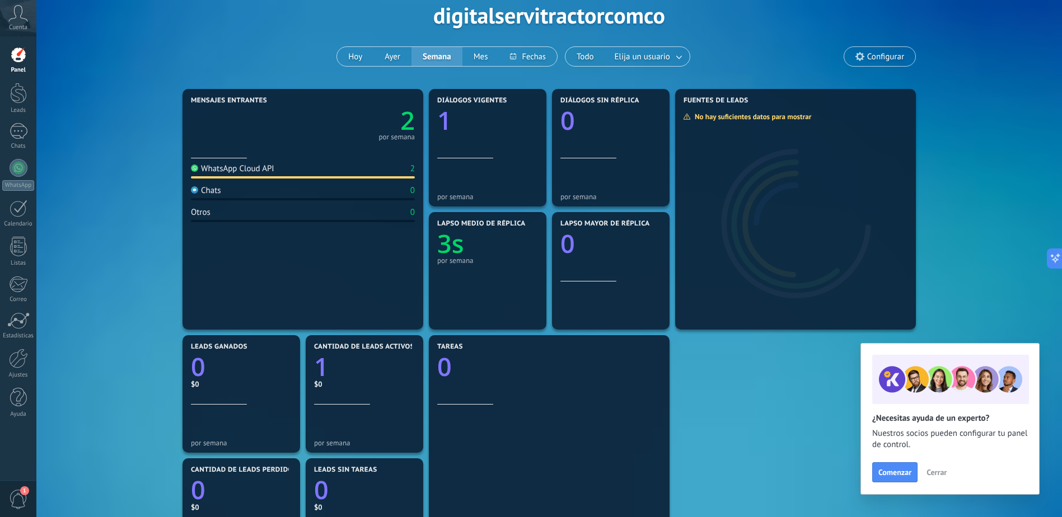
click at [303, 157] on div "Mensajes entrantes 2 por semana" at bounding box center [303, 128] width 224 height 62
click at [286, 112] on div "2 por semana" at bounding box center [303, 122] width 224 height 35
click at [623, 54] on span "Elija un usuario" at bounding box center [642, 56] width 60 height 15
click at [17, 99] on div at bounding box center [18, 93] width 17 height 21
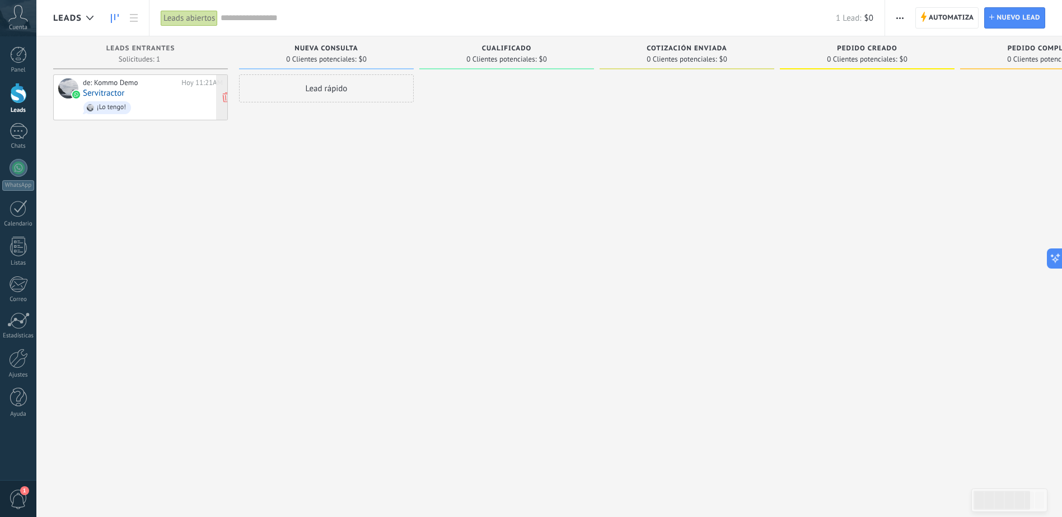
click at [166, 92] on div "de: Kommo Demo [DATE] 11:21AM Servitractor ¡Lo tengo!" at bounding box center [153, 97] width 140 height 38
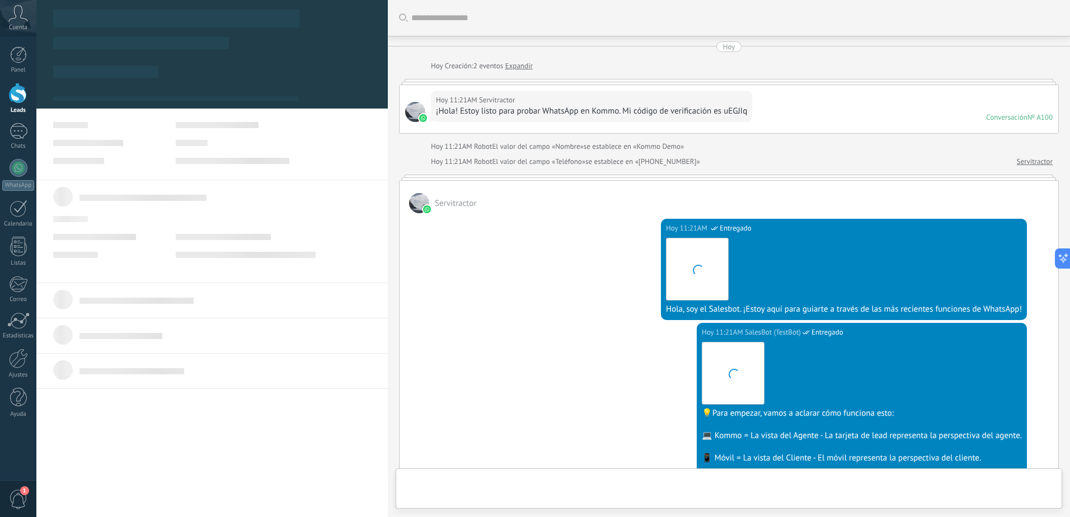
type textarea "**********"
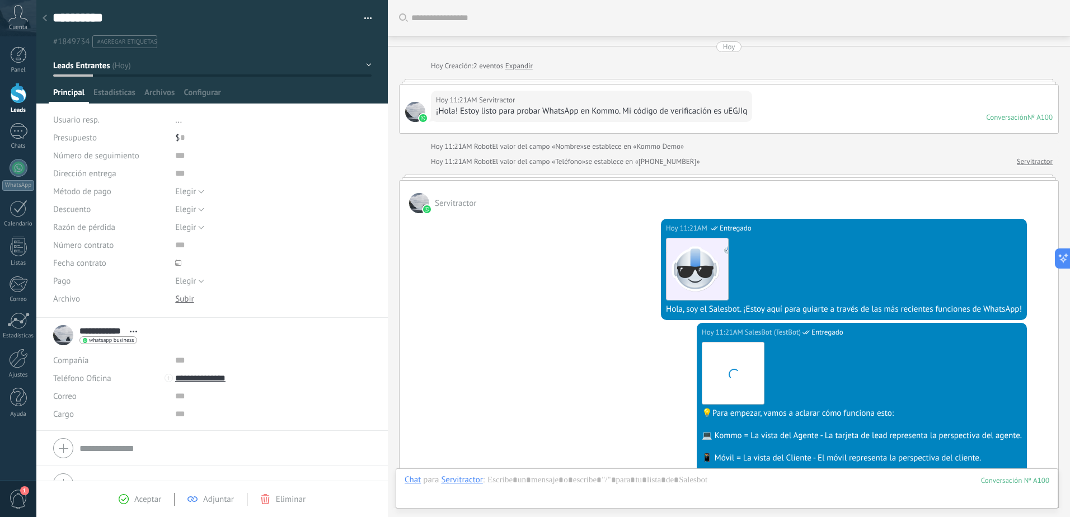
scroll to position [17, 0]
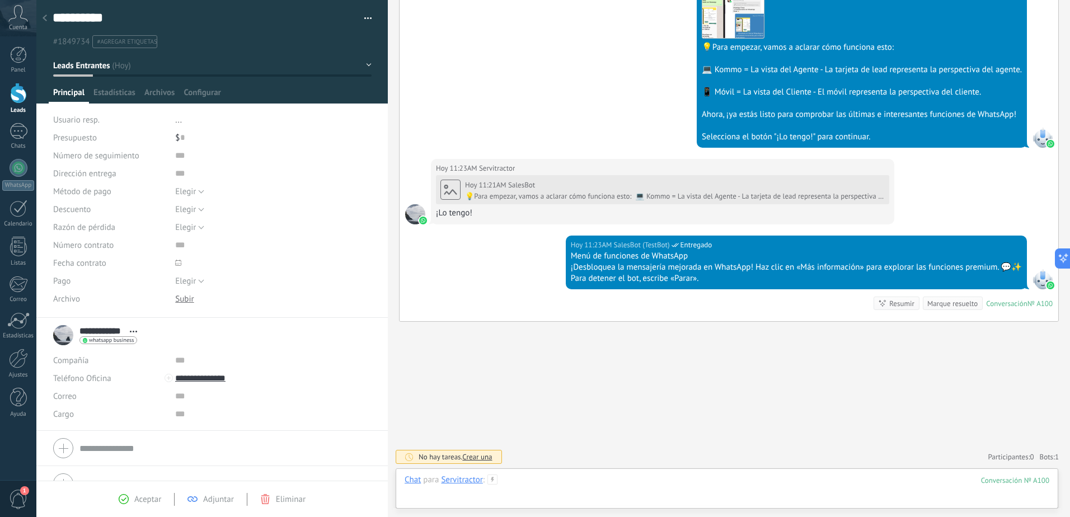
click at [534, 480] on div at bounding box center [727, 492] width 645 height 34
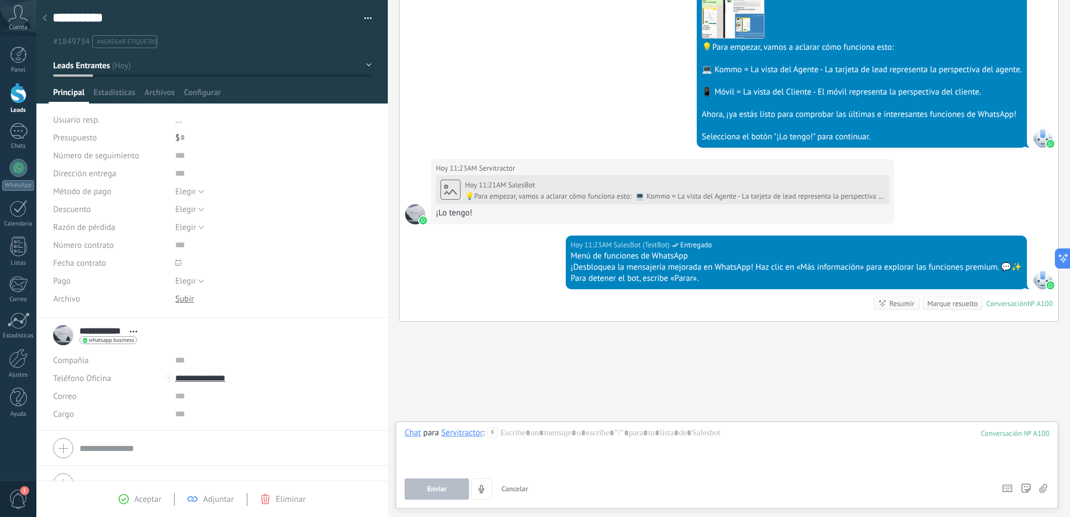
click at [59, 340] on div "**********" at bounding box center [98, 335] width 90 height 28
click at [64, 339] on div "**********" at bounding box center [98, 335] width 90 height 28
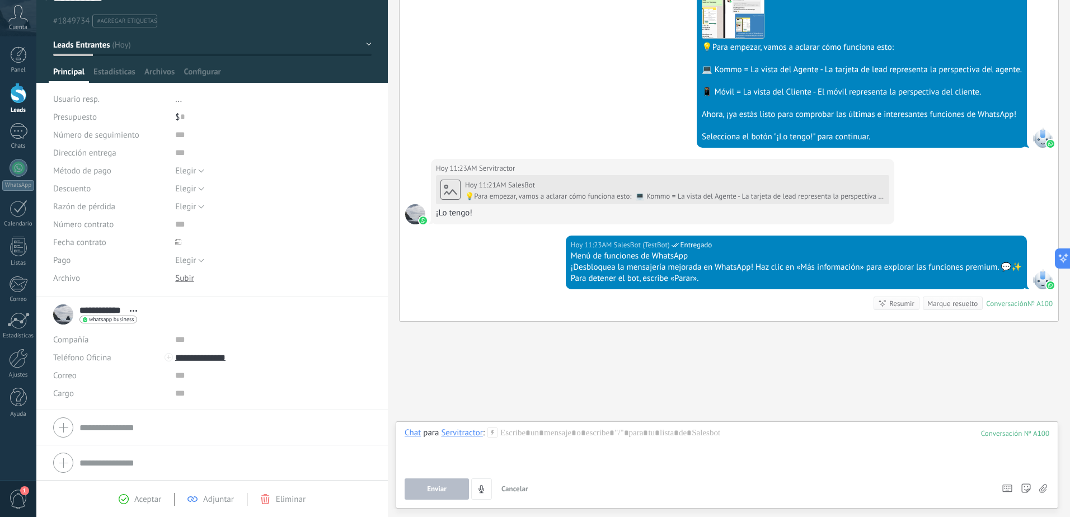
scroll to position [0, 0]
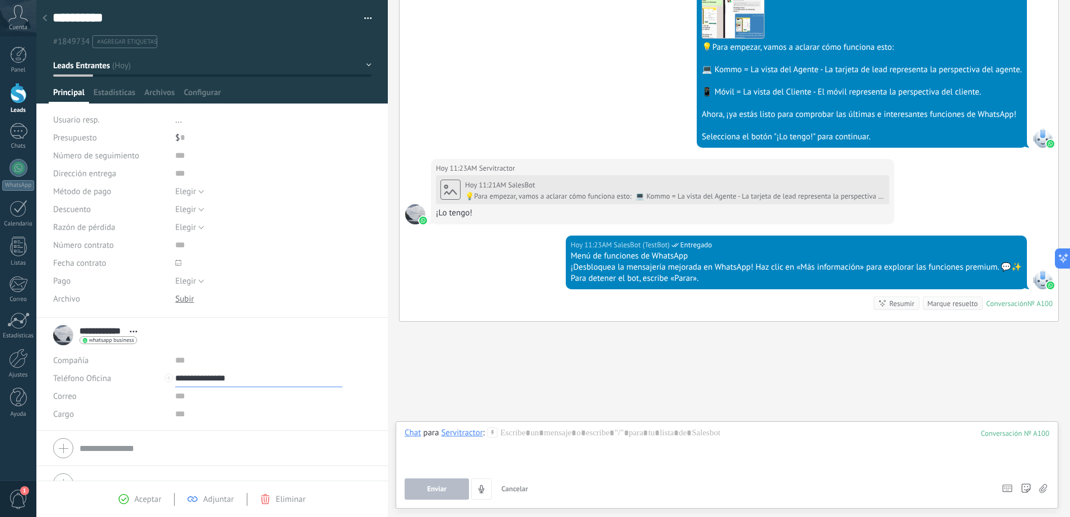
click at [218, 378] on input "**********" at bounding box center [258, 378] width 167 height 18
type input "**********"
click at [297, 357] on input "text" at bounding box center [258, 361] width 167 height 18
click at [567, 331] on div "Buscar Carga más [DATE] [DATE] Creación: 2 eventos Expandir [DATE] 11:21AM Serv…" at bounding box center [729, 75] width 682 height 883
click at [21, 135] on div "1" at bounding box center [19, 131] width 18 height 16
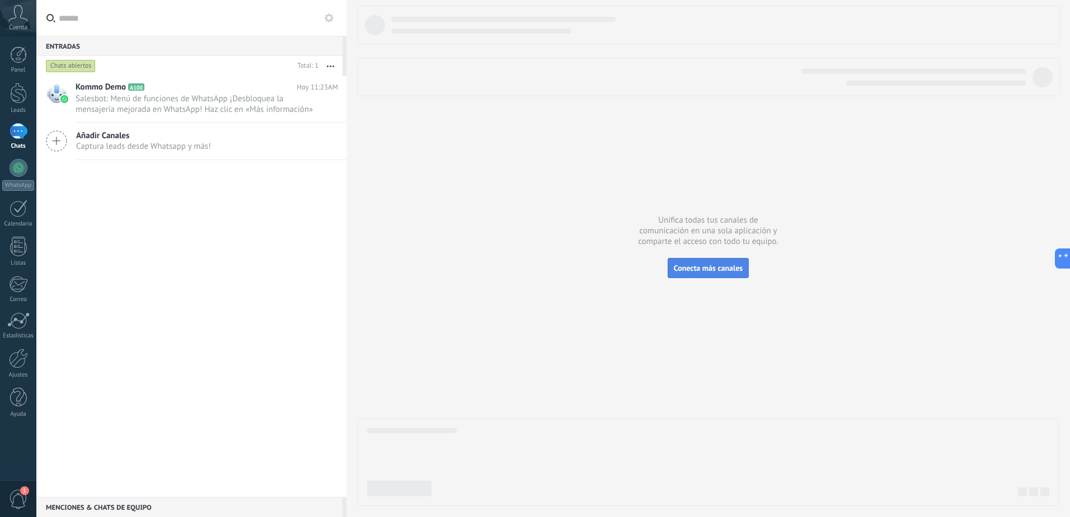
click at [705, 269] on span "Conecta más canales" at bounding box center [708, 268] width 69 height 10
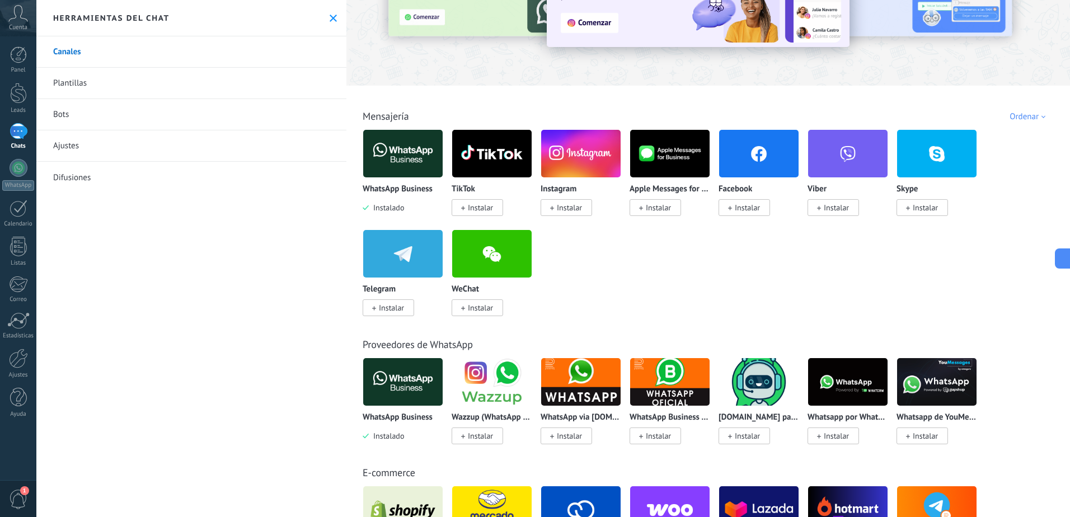
scroll to position [112, 0]
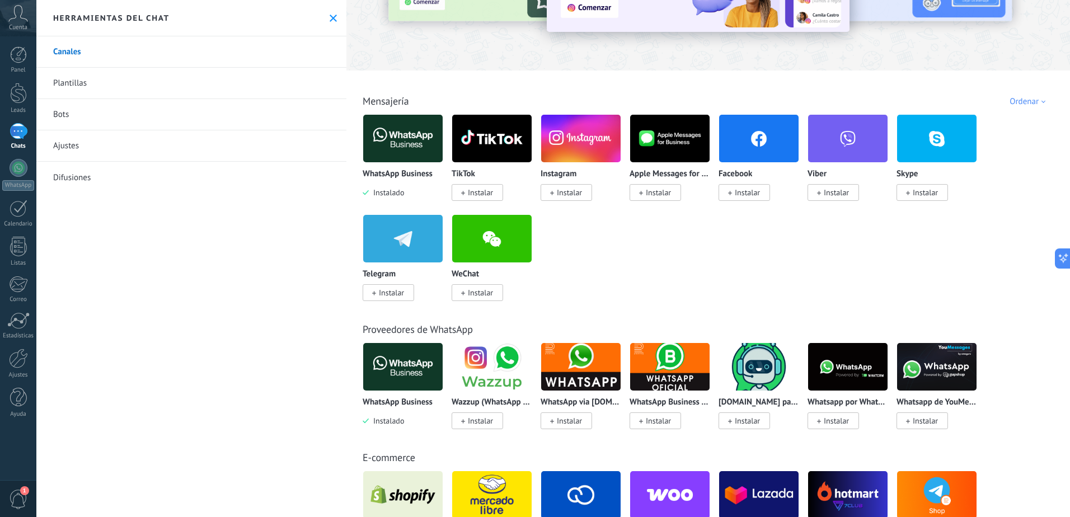
click at [394, 385] on img at bounding box center [402, 367] width 79 height 54
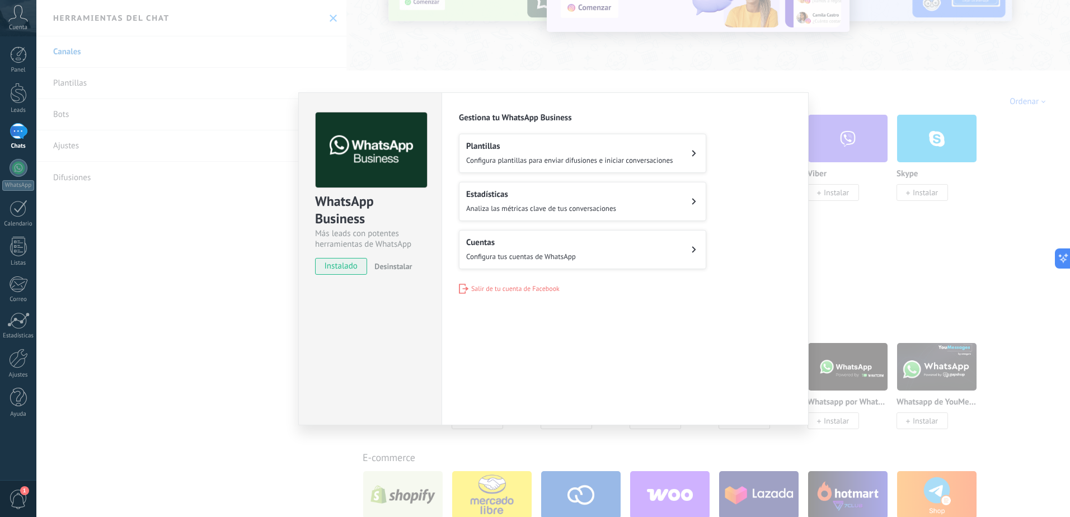
click at [568, 254] on span "Configura tus cuentas de WhatsApp" at bounding box center [521, 257] width 110 height 10
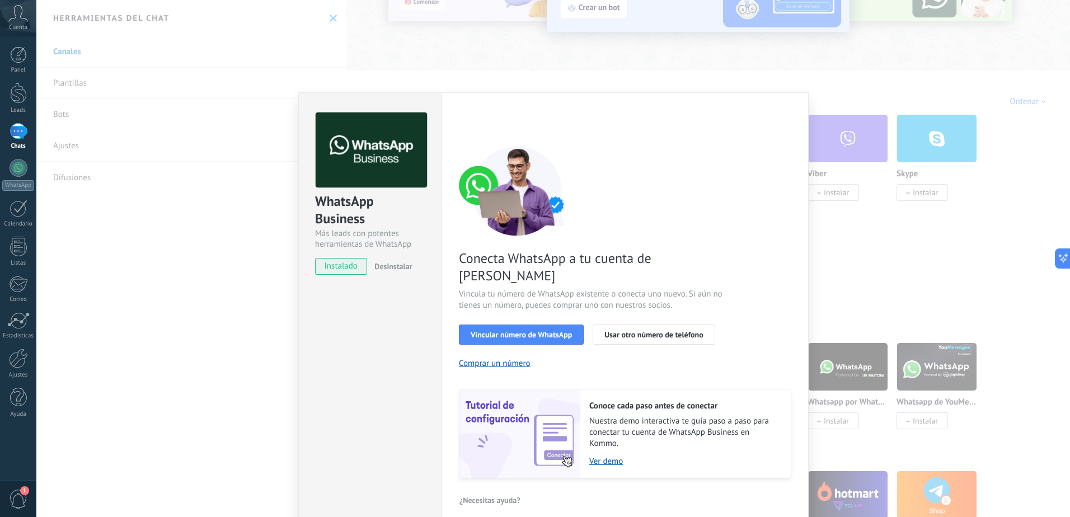
click at [493, 497] on span "¿Necesitas ayuda?" at bounding box center [490, 501] width 61 height 8
drag, startPoint x: 317, startPoint y: 446, endPoint x: 406, endPoint y: 421, distance: 92.9
click at [317, 446] on div "WhatsApp Business Más leads con potentes herramientas de WhatsApp instalado Des…" at bounding box center [369, 310] width 143 height 437
click at [791, 76] on div "WhatsApp Business Más leads con potentes herramientas de WhatsApp instalado Des…" at bounding box center [553, 258] width 1034 height 517
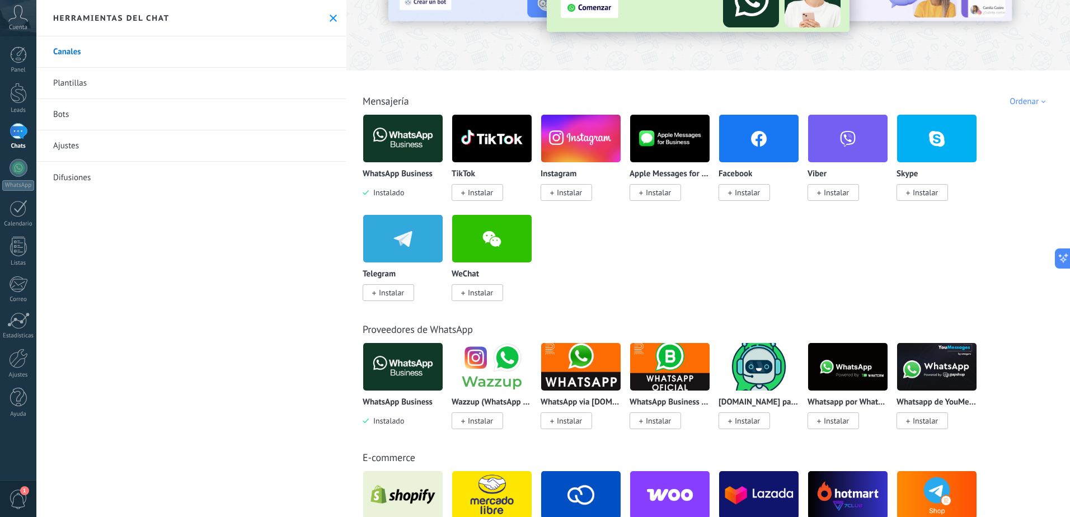
click at [408, 355] on img at bounding box center [402, 367] width 79 height 54
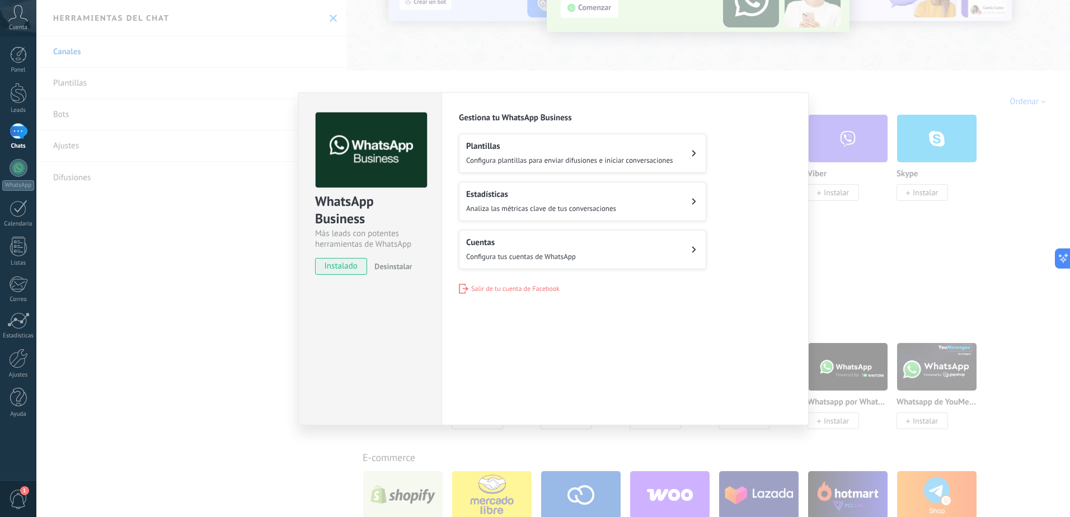
click at [545, 360] on div "Configuraciones Autorizaciones Esta pestaña registra a los usuarios que han con…" at bounding box center [625, 258] width 367 height 333
